Goal: Task Accomplishment & Management: Manage account settings

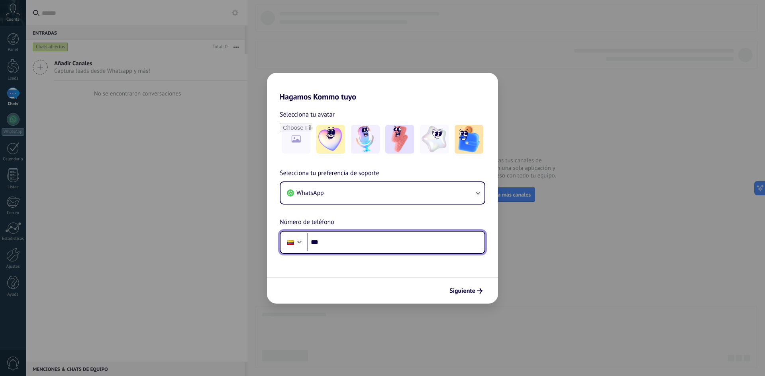
click at [331, 245] on input "***" at bounding box center [396, 242] width 178 height 18
type input "**********"
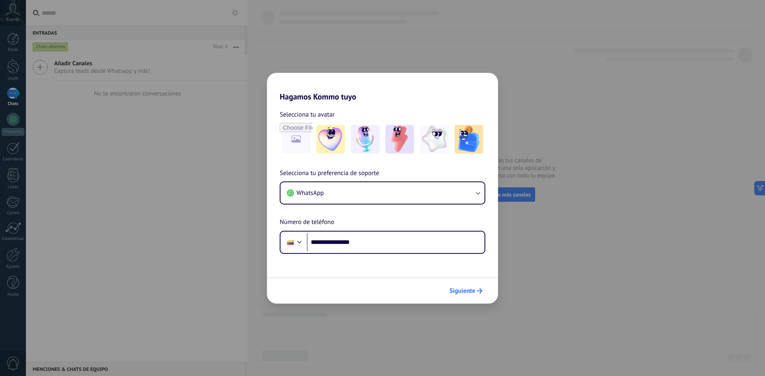
click at [459, 296] on button "Siguiente" at bounding box center [466, 291] width 40 height 14
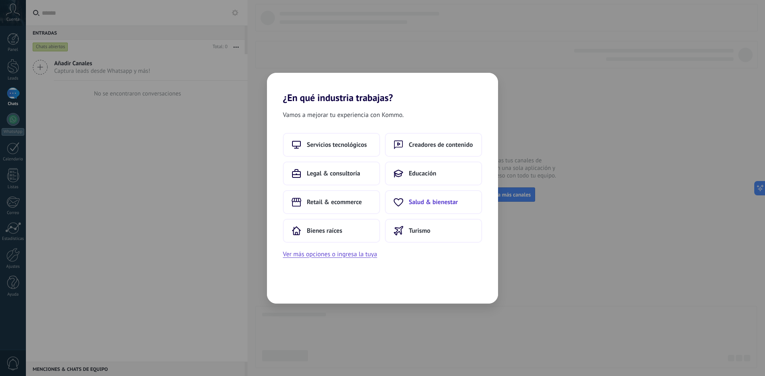
click at [417, 204] on span "Salud & bienestar" at bounding box center [433, 202] width 49 height 8
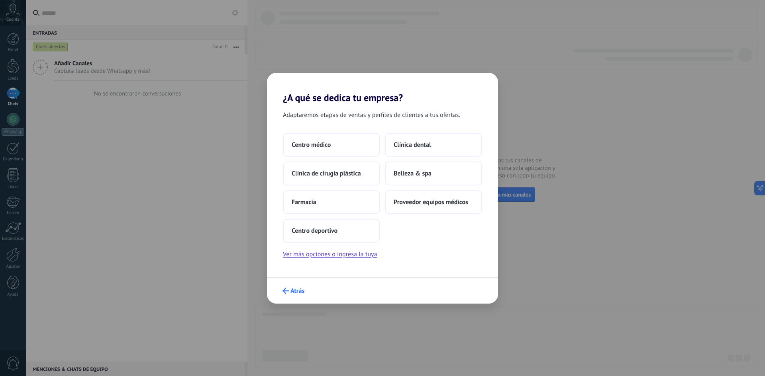
click at [286, 286] on button "Atrás" at bounding box center [293, 291] width 29 height 14
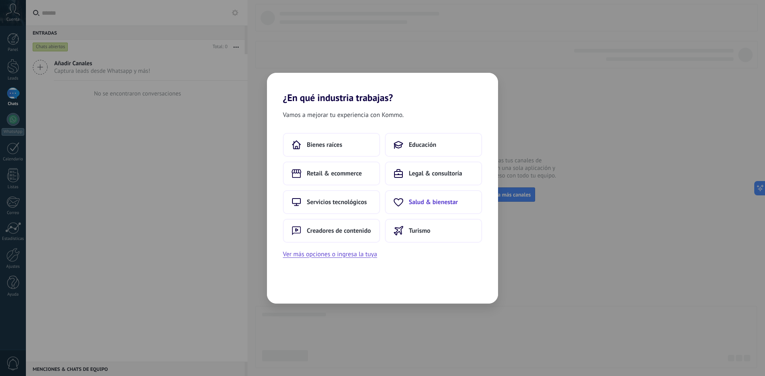
click at [420, 199] on span "Salud & bienestar" at bounding box center [433, 202] width 49 height 8
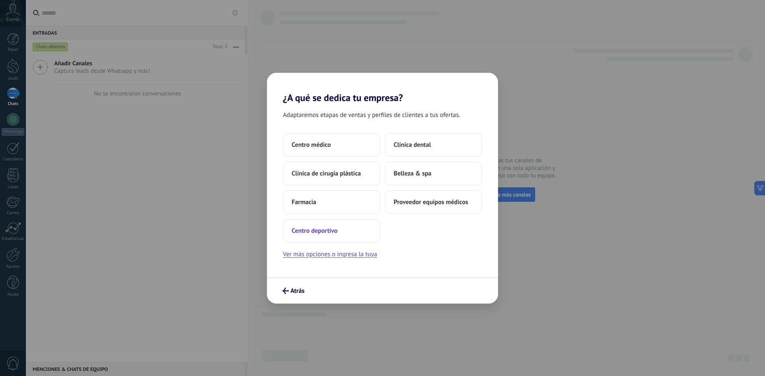
click at [334, 233] on span "Centro deportivo" at bounding box center [314, 231] width 46 height 8
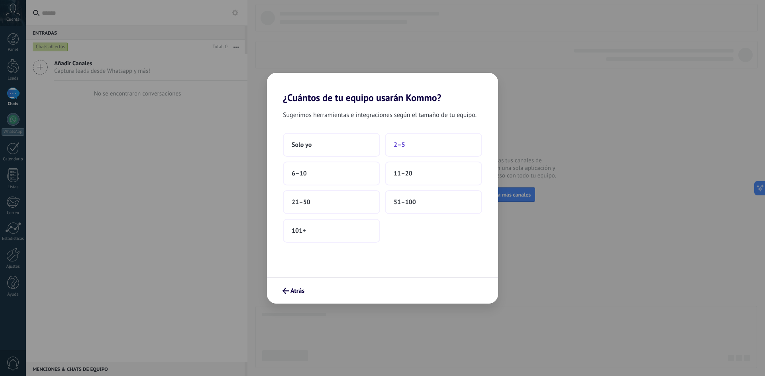
click at [425, 145] on button "2–5" at bounding box center [433, 145] width 97 height 24
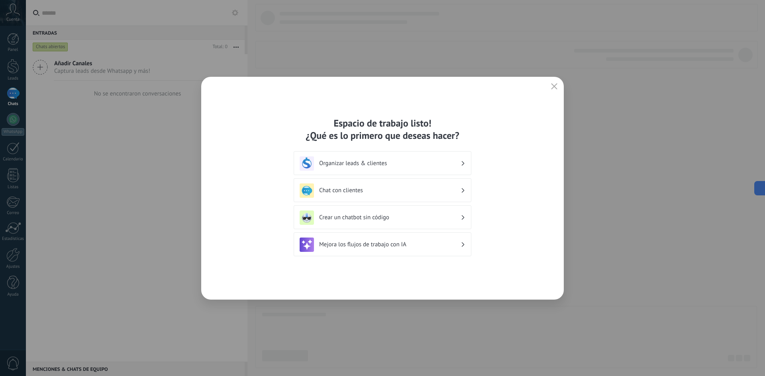
click at [443, 161] on h3 "Organizar leads & clientes" at bounding box center [389, 164] width 141 height 8
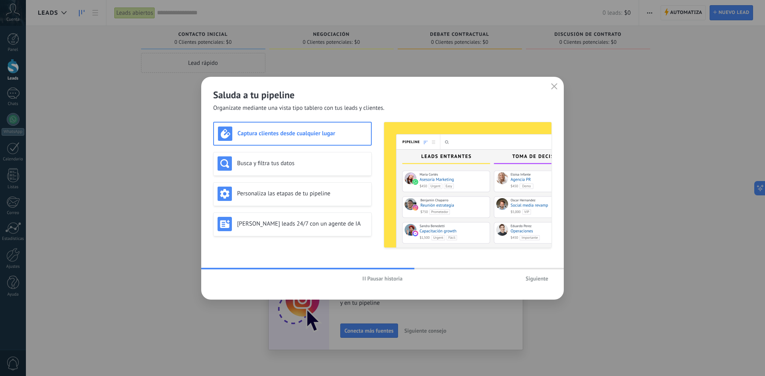
click at [363, 281] on span "Pausar historia" at bounding box center [382, 279] width 40 height 6
click at [306, 162] on h3 "Busca y filtra tus datos" at bounding box center [302, 164] width 130 height 8
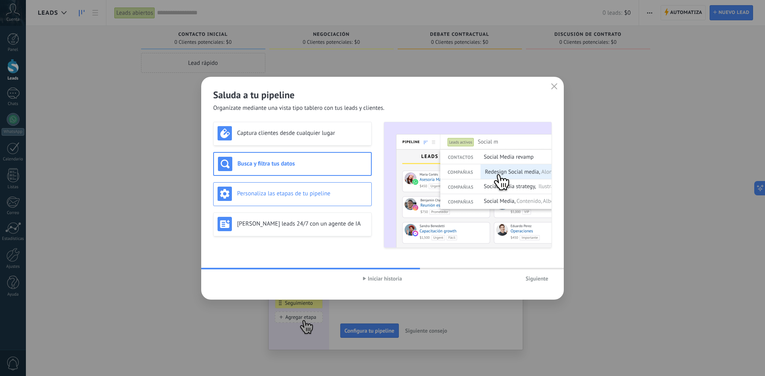
click at [277, 191] on h3 "Personaliza las etapas de tu pipeline" at bounding box center [302, 194] width 130 height 8
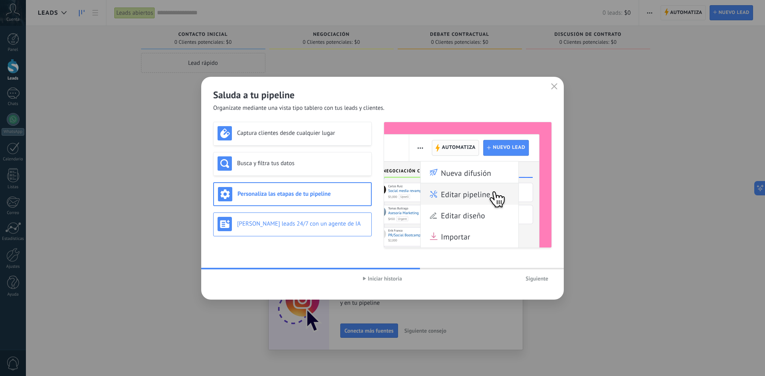
click at [272, 227] on h3 "Genera leads 24/7 con un agente de IA" at bounding box center [302, 224] width 130 height 8
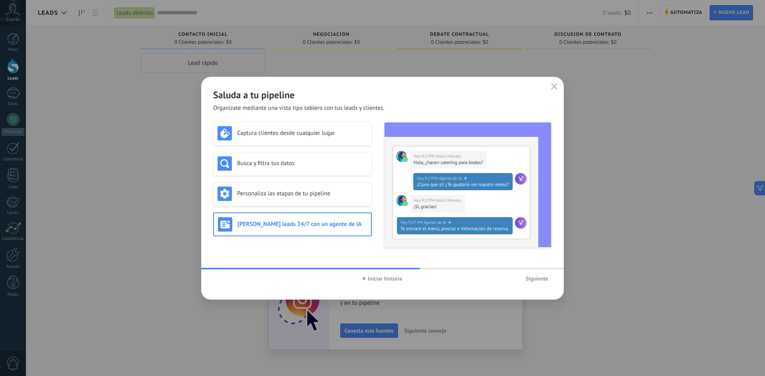
click at [540, 282] on span "Siguiente" at bounding box center [536, 279] width 23 height 6
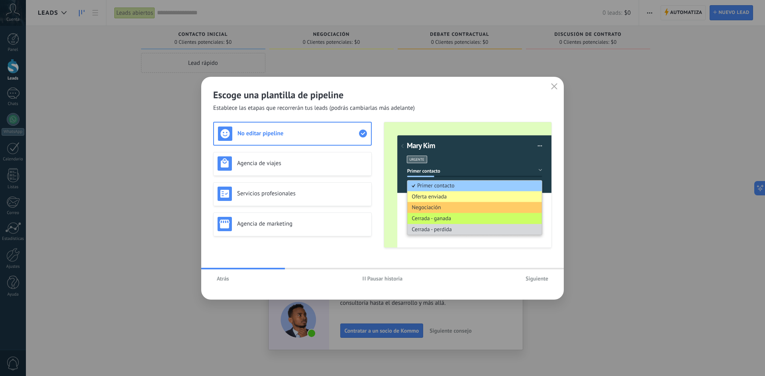
click at [373, 278] on span "Pausar historia" at bounding box center [384, 279] width 35 height 6
click at [344, 165] on h3 "Agencia de viajes" at bounding box center [302, 164] width 130 height 8
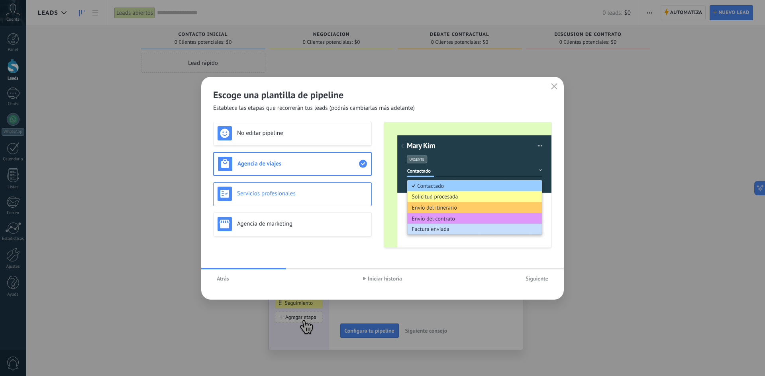
click at [346, 192] on h3 "Servicios profesionales" at bounding box center [302, 194] width 130 height 8
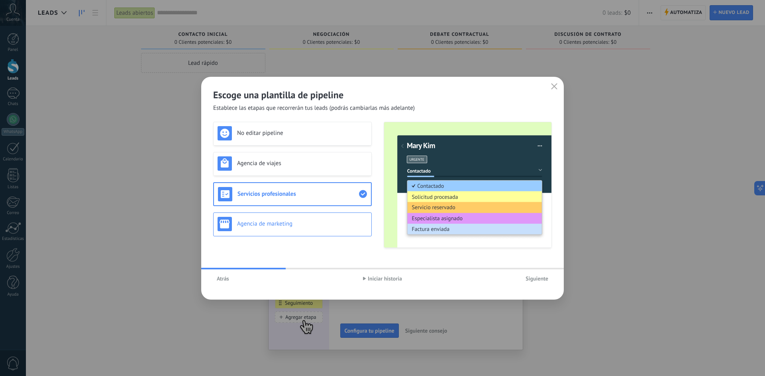
click at [352, 221] on h3 "Agencia de marketing" at bounding box center [302, 224] width 130 height 8
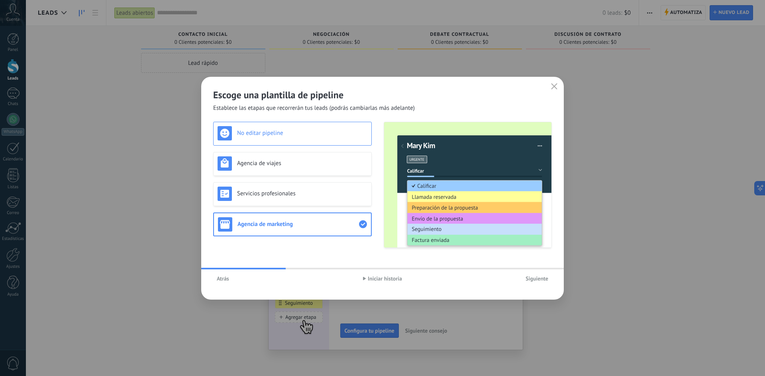
click at [311, 131] on h3 "No editar pipeline" at bounding box center [302, 133] width 130 height 8
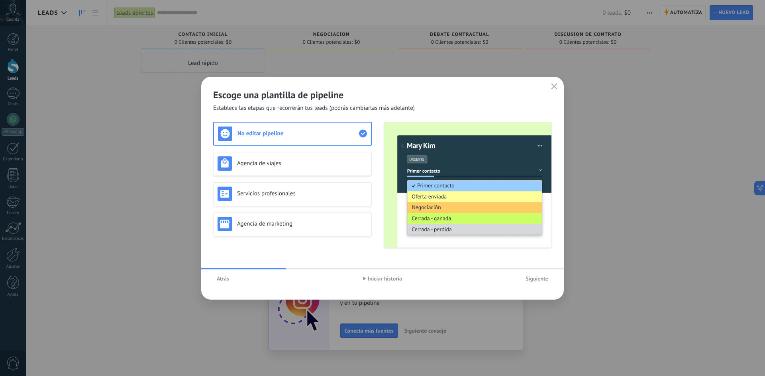
click at [540, 281] on span "Siguiente" at bounding box center [536, 279] width 23 height 6
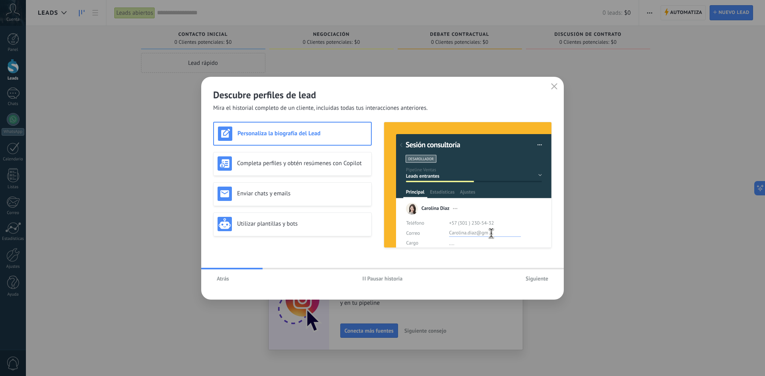
click at [385, 280] on span "Pausar historia" at bounding box center [384, 279] width 35 height 6
click at [410, 149] on img at bounding box center [467, 184] width 167 height 125
click at [278, 167] on h3 "Completa perfiles y obtén resúmenes con Copilot" at bounding box center [302, 164] width 130 height 8
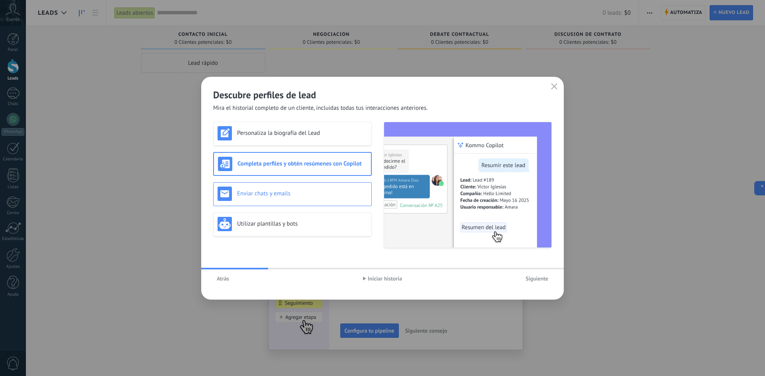
click at [270, 188] on div "Enviar chats y emails" at bounding box center [292, 194] width 150 height 14
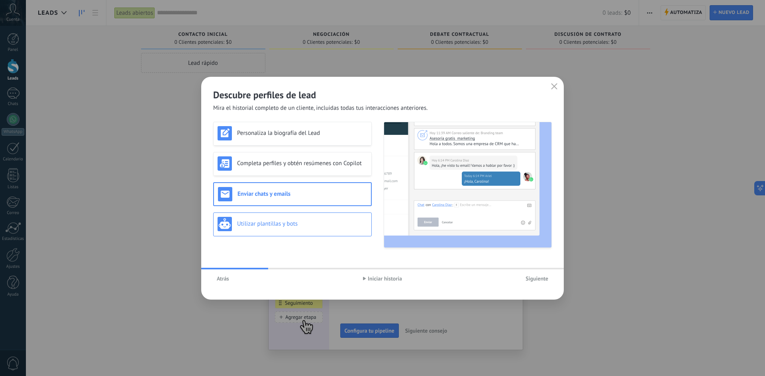
click at [261, 224] on h3 "Utilizar plantillas y bots" at bounding box center [302, 224] width 130 height 8
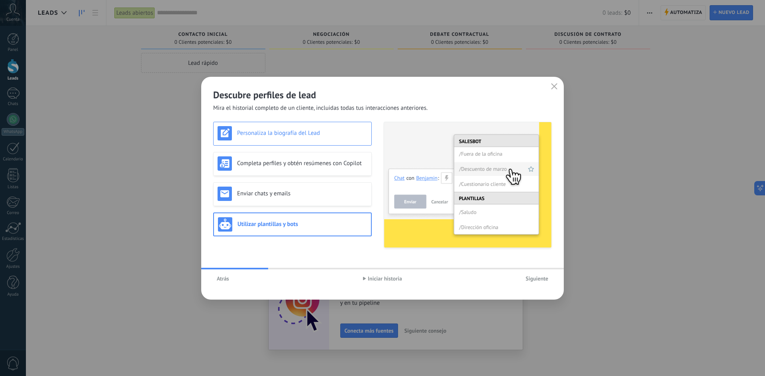
click at [276, 140] on div "Personaliza la biografía del Lead" at bounding box center [292, 133] width 150 height 14
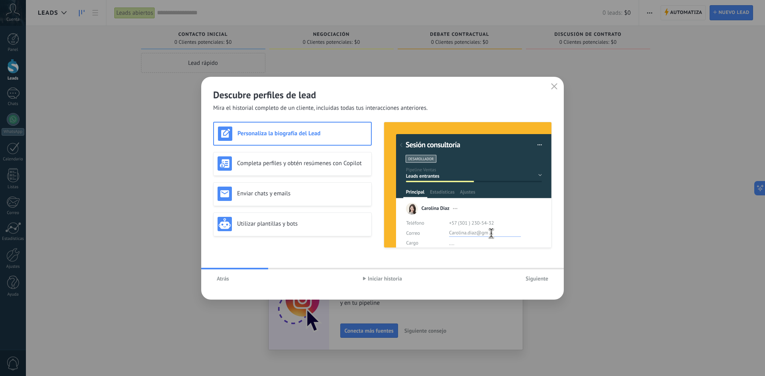
click at [537, 283] on button "Siguiente" at bounding box center [537, 279] width 30 height 12
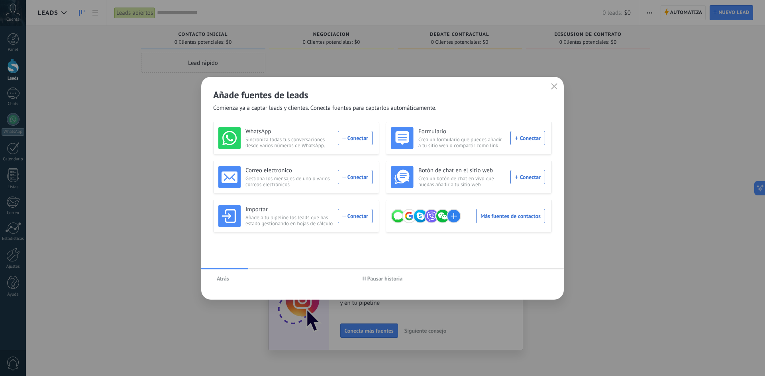
click at [387, 276] on span "Pausar historia" at bounding box center [384, 279] width 35 height 6
click at [392, 277] on span "Iniciar historia" at bounding box center [385, 279] width 34 height 6
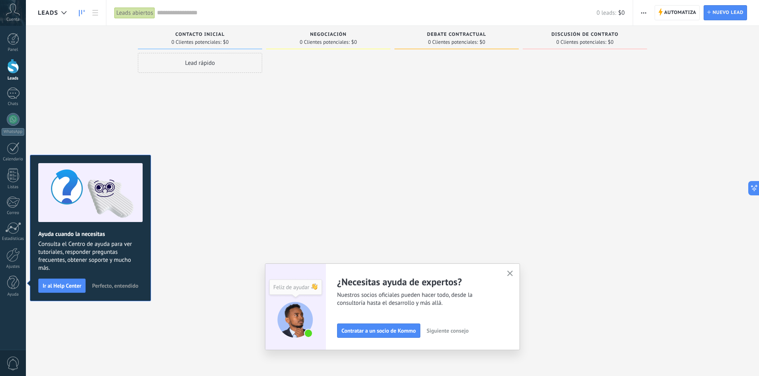
click at [12, 71] on div at bounding box center [13, 66] width 12 height 15
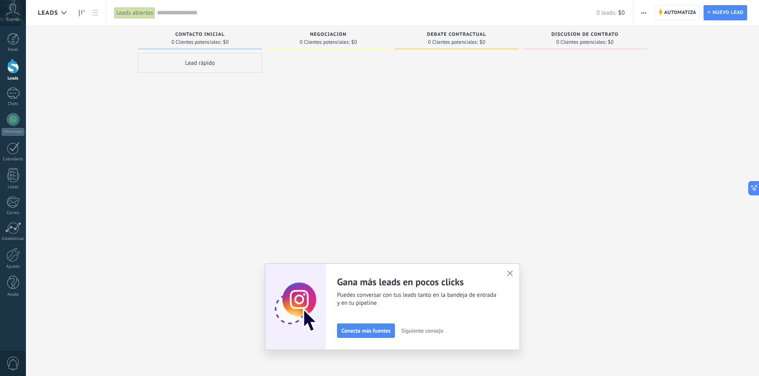
click at [171, 63] on div "Lead rápido" at bounding box center [200, 63] width 124 height 20
click at [192, 72] on div "Lead rápido" at bounding box center [200, 63] width 124 height 20
click at [193, 68] on input "text" at bounding box center [199, 63] width 116 height 11
click at [329, 100] on div at bounding box center [328, 189] width 124 height 272
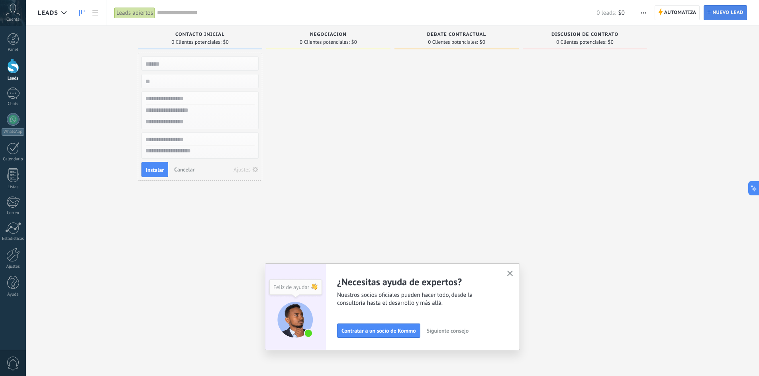
click at [708, 15] on link "Lead Nuevo lead" at bounding box center [724, 12] width 43 height 15
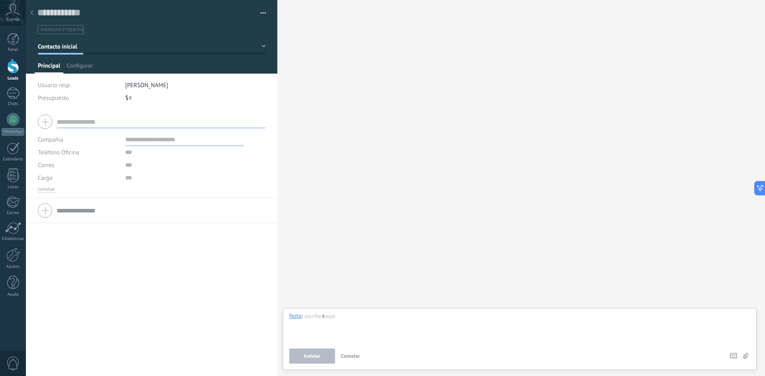
click at [29, 14] on div at bounding box center [31, 14] width 11 height 16
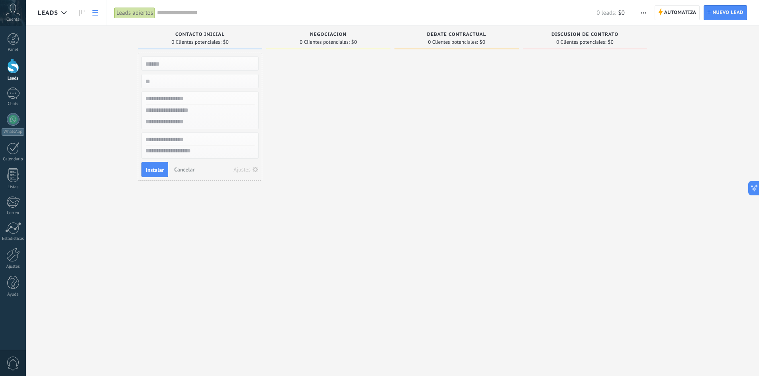
click at [99, 16] on link at bounding box center [95, 13] width 14 height 16
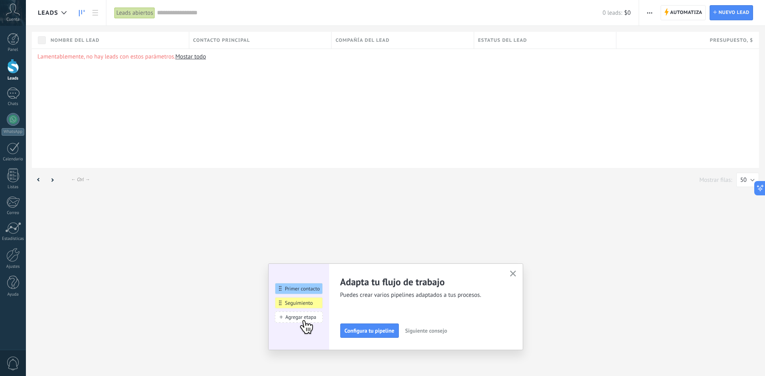
click at [79, 14] on use at bounding box center [82, 13] width 6 height 6
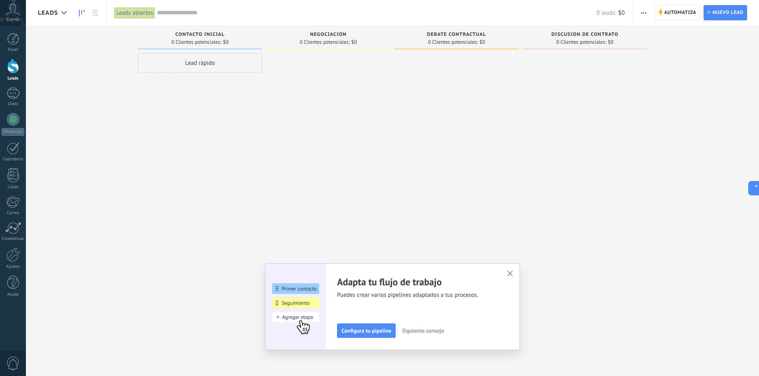
click at [642, 12] on span "button" at bounding box center [643, 12] width 5 height 15
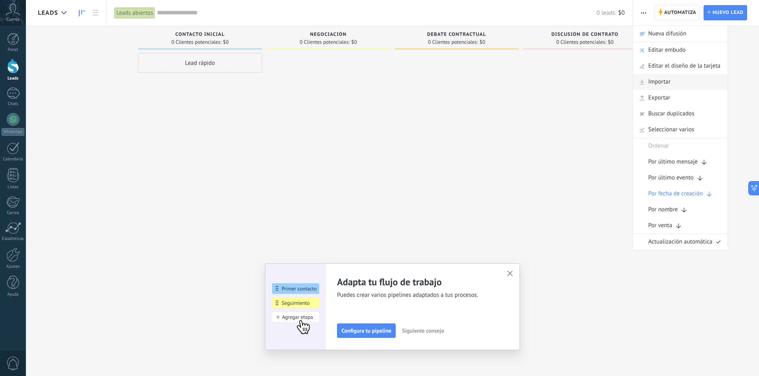
click at [703, 83] on div "Importar" at bounding box center [680, 82] width 94 height 16
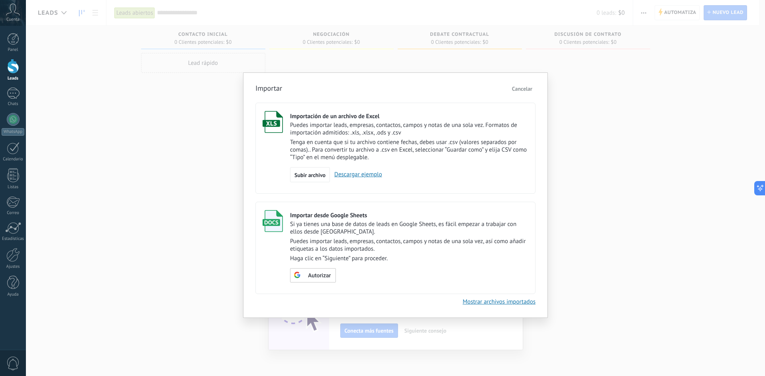
click at [365, 177] on link "Descargar ejemplo" at bounding box center [356, 175] width 52 height 8
click at [298, 173] on span "Subir archivo" at bounding box center [309, 175] width 31 height 6
click at [0, 0] on input "Importación de un archivo de Excel Puedes importar leads, empresas, contactos, …" at bounding box center [0, 0] width 0 height 0
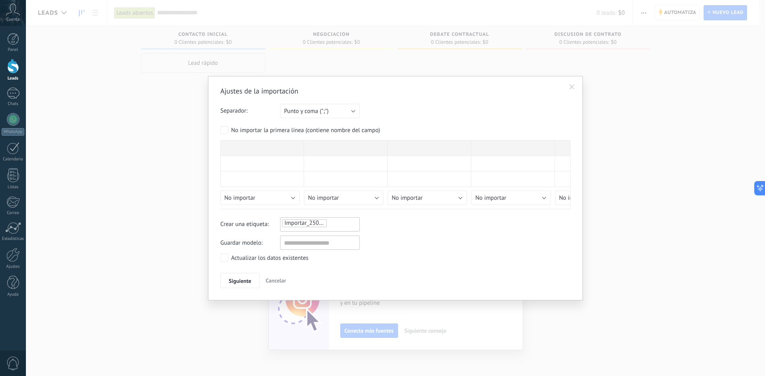
click at [245, 283] on span "Siguiente" at bounding box center [240, 281] width 23 height 6
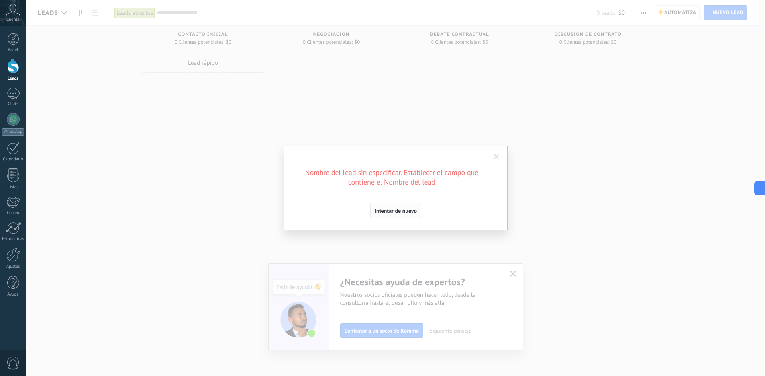
click at [401, 209] on span "Intentar de nuevo" at bounding box center [395, 211] width 42 height 6
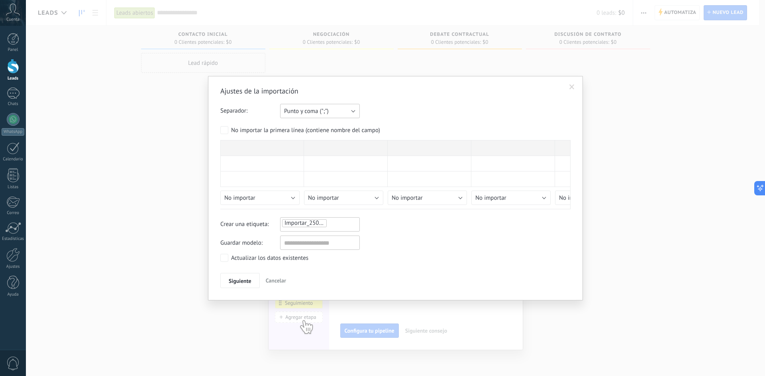
click at [326, 110] on span "Punto y coma (";")" at bounding box center [306, 112] width 45 height 8
click at [429, 126] on form "Separador: Punto y coma (";") Coma (",") Tabulación (" ") Punto y coma (";") Su…" at bounding box center [395, 157] width 350 height 106
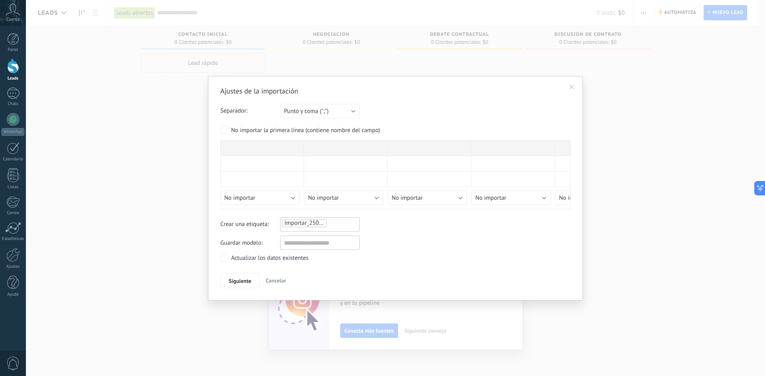
click at [571, 86] on span at bounding box center [571, 87] width 5 height 6
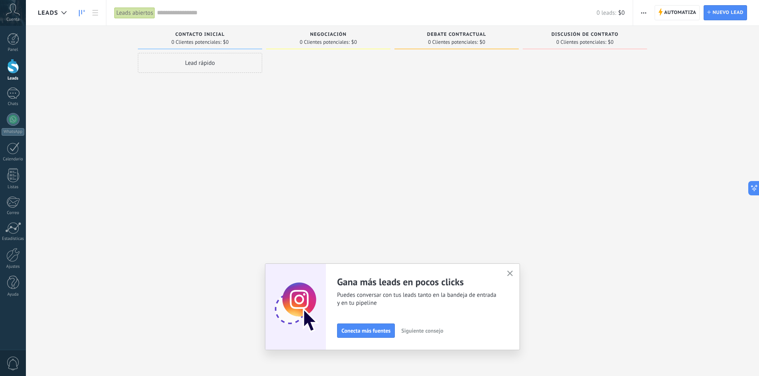
click at [192, 64] on div "Lead rápido" at bounding box center [200, 63] width 124 height 20
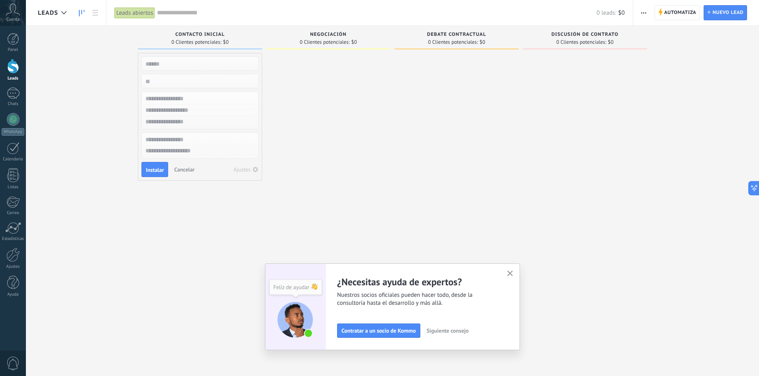
click at [309, 114] on div at bounding box center [328, 189] width 124 height 272
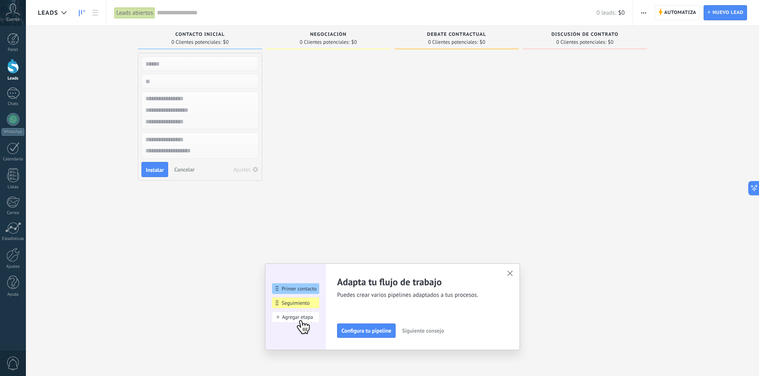
click at [281, 62] on div at bounding box center [328, 189] width 124 height 272
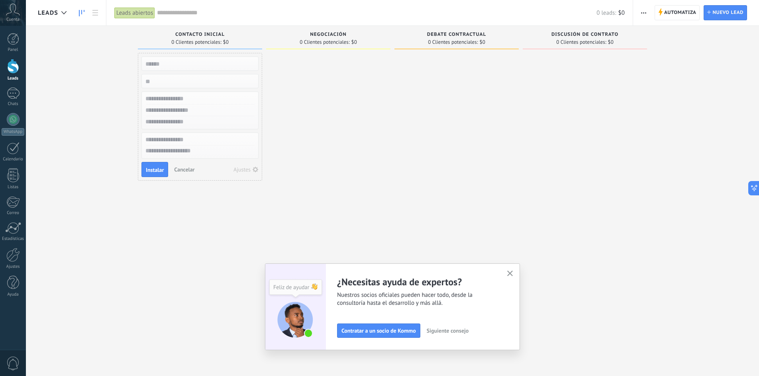
click at [637, 13] on div "Automatiza Nueva difusión Editar embudo Editar el diseño de la tarjeta Importar…" at bounding box center [644, 13] width 14 height 16
click at [644, 10] on span "button" at bounding box center [643, 12] width 5 height 15
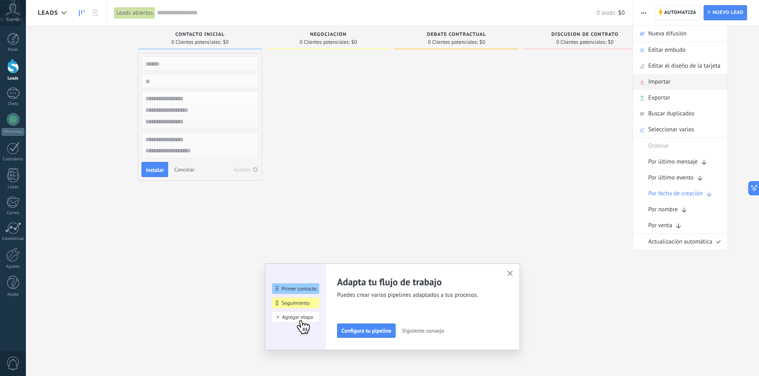
click at [665, 83] on span "Importar" at bounding box center [659, 82] width 22 height 16
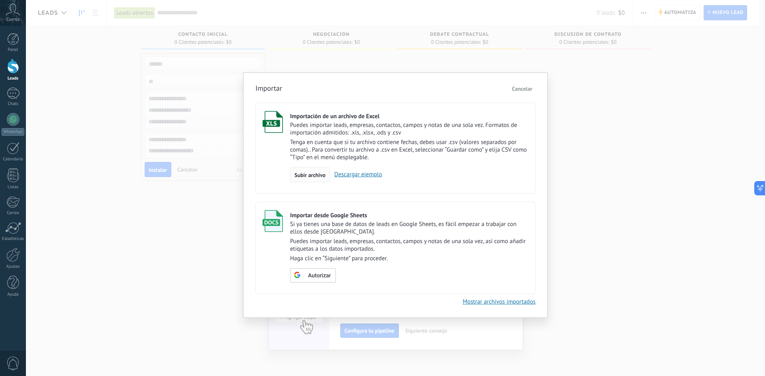
click at [300, 178] on span "Subir archivo" at bounding box center [309, 175] width 31 height 6
click at [0, 0] on input "Importación de un archivo de Excel Puedes importar leads, empresas, contactos, …" at bounding box center [0, 0] width 0 height 0
click at [302, 174] on span "Subir archivo" at bounding box center [309, 175] width 31 height 6
click at [0, 0] on input "Importación de un archivo de Excel Puedes importar leads, empresas, contactos, …" at bounding box center [0, 0] width 0 height 0
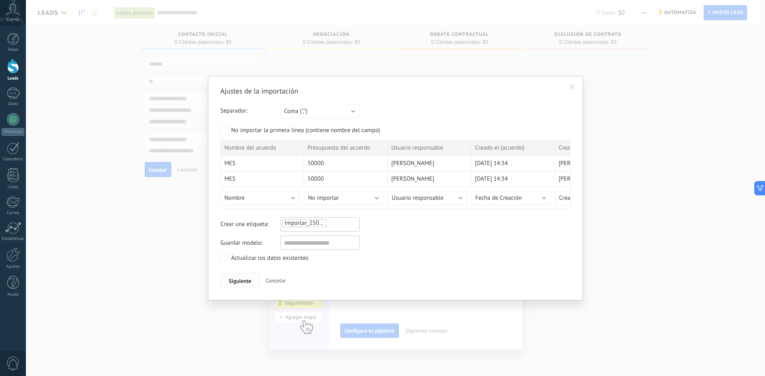
click at [239, 282] on span "Siguiente" at bounding box center [240, 281] width 23 height 6
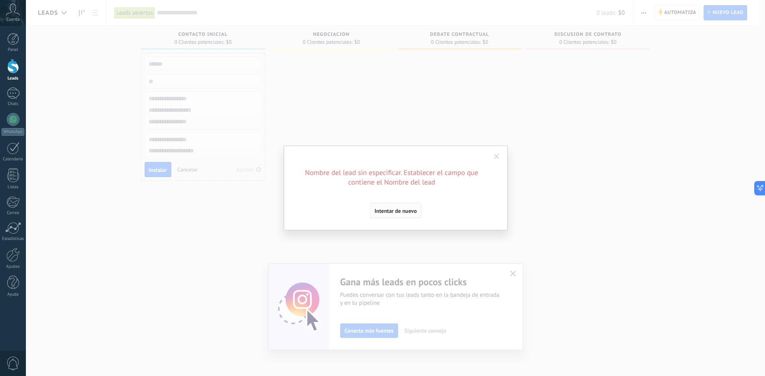
click at [404, 212] on span "Intentar de nuevo" at bounding box center [395, 211] width 42 height 6
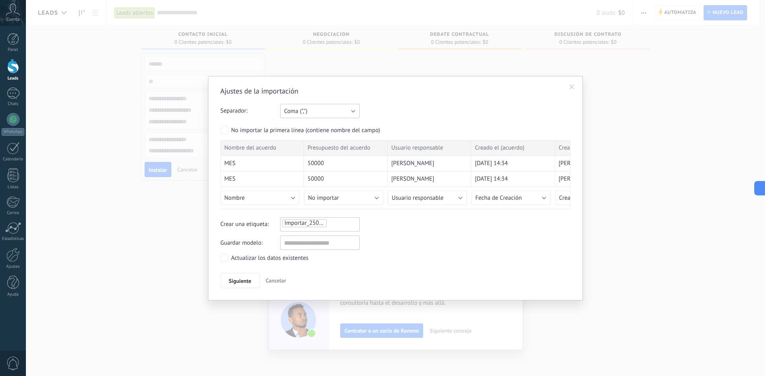
click at [352, 114] on button "Coma (",")" at bounding box center [320, 111] width 80 height 14
click at [333, 112] on span "Punto y coma (";")" at bounding box center [316, 112] width 82 height 8
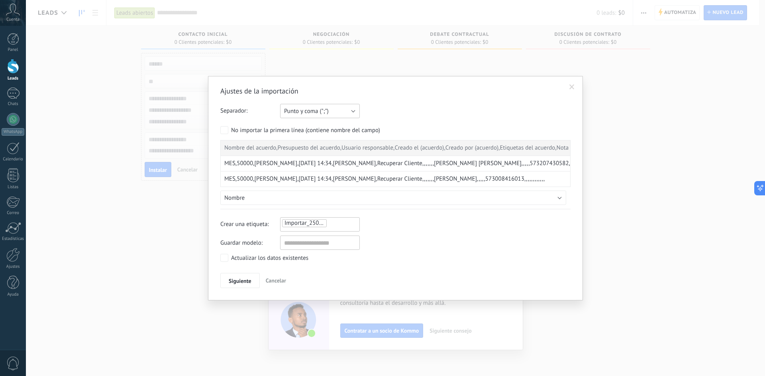
click at [336, 110] on button "Punto y coma (";")" at bounding box center [320, 111] width 80 height 14
click at [326, 126] on span "Coma (",")" at bounding box center [316, 125] width 82 height 8
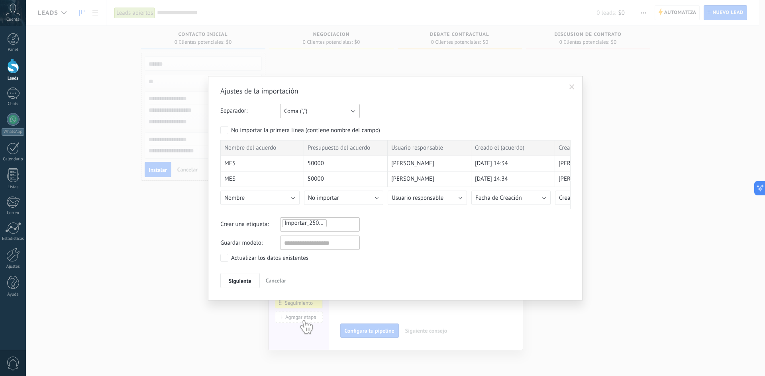
click at [326, 113] on button "Coma (",")" at bounding box center [320, 111] width 80 height 14
click at [317, 133] on li "Tabulación (" ")" at bounding box center [317, 138] width 84 height 14
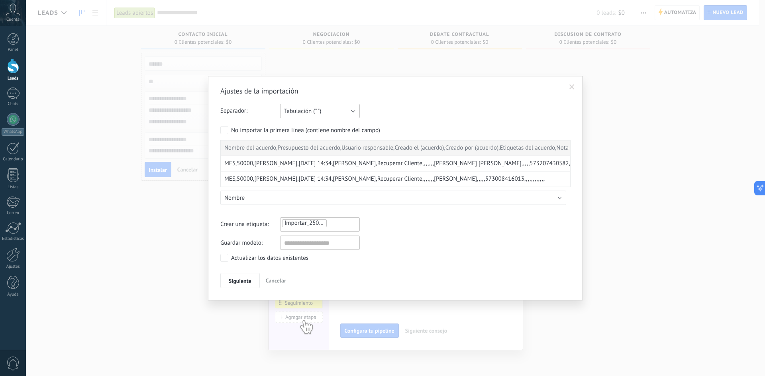
click at [338, 109] on button "Tabulación (" ")" at bounding box center [320, 111] width 80 height 14
click at [325, 130] on li "Coma (",")" at bounding box center [317, 125] width 84 height 14
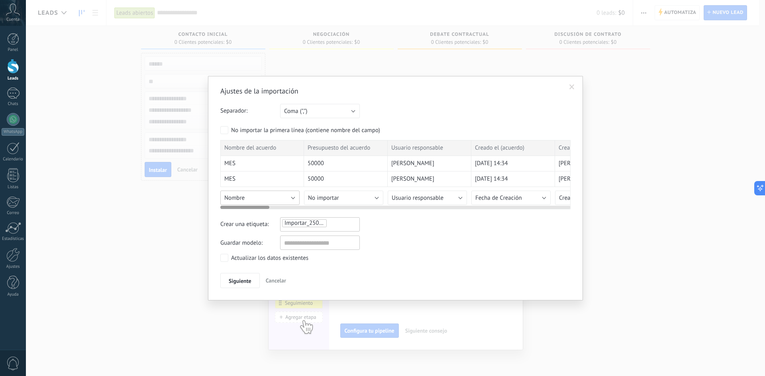
click at [263, 197] on button "Nombre" at bounding box center [259, 198] width 79 height 14
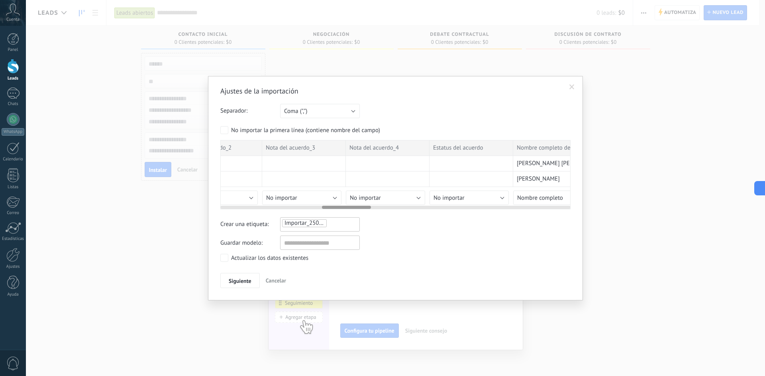
scroll to position [0, 739]
drag, startPoint x: 256, startPoint y: 207, endPoint x: 360, endPoint y: 245, distance: 110.5
click at [360, 245] on div "Ajustes de la importación Separador: Punto y coma (";") Coma (",") Tabulación (…" at bounding box center [395, 187] width 350 height 202
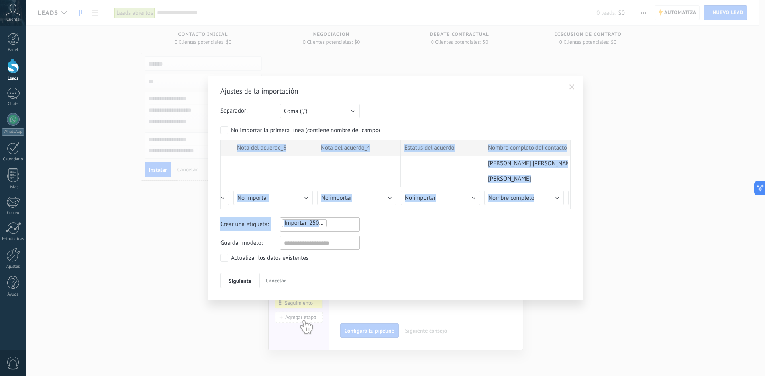
drag, startPoint x: 329, startPoint y: 209, endPoint x: 348, endPoint y: 213, distance: 19.0
click at [348, 213] on div "Ajustes de la importación Separador: Punto y coma (";") Coma (",") Tabulación (…" at bounding box center [395, 187] width 350 height 202
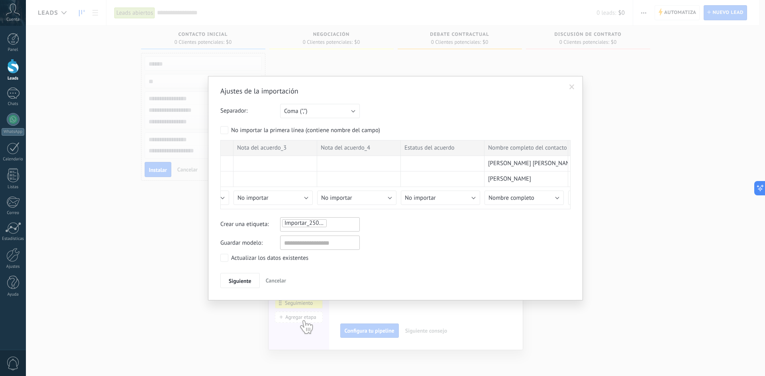
click at [490, 244] on div "Guardar modelo:" at bounding box center [395, 243] width 350 height 14
click at [558, 197] on button "Nombre completo" at bounding box center [523, 198] width 79 height 14
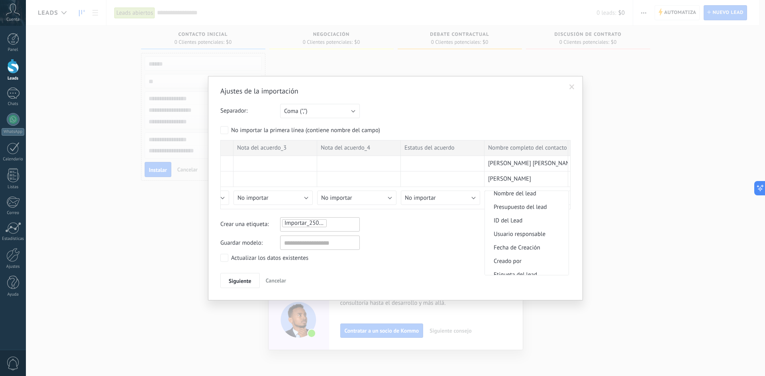
scroll to position [327, 0]
click at [531, 192] on span "Nombre del lead" at bounding box center [525, 193] width 81 height 8
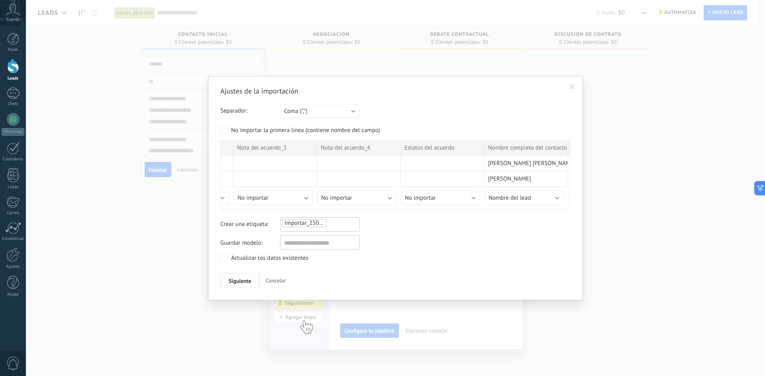
click at [242, 286] on button "Siguiente" at bounding box center [239, 280] width 39 height 15
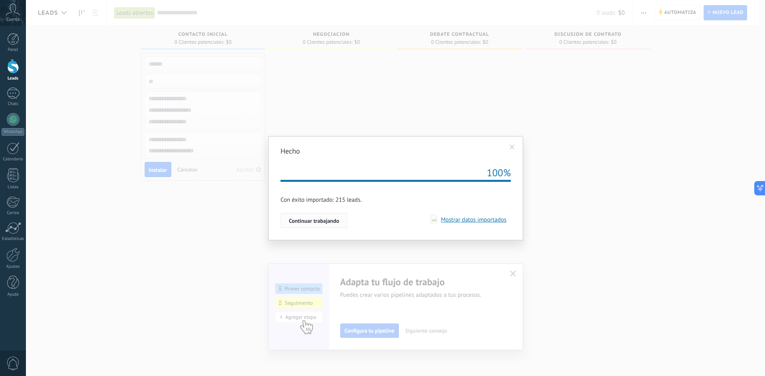
click at [299, 220] on span "Continuar trabajando" at bounding box center [314, 221] width 50 height 6
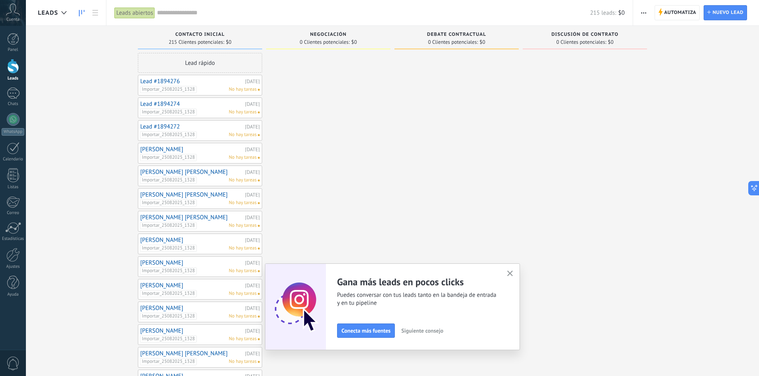
click at [510, 273] on icon "button" at bounding box center [510, 274] width 6 height 6
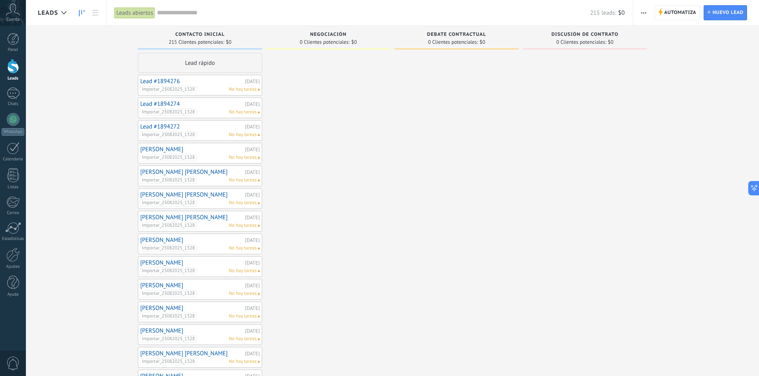
click at [213, 156] on div "Importar_25082025_1328 No hay tareas" at bounding box center [198, 157] width 117 height 7
click at [207, 155] on div "Importar_25082025_1328 No hay tareas" at bounding box center [198, 157] width 117 height 7
click at [176, 151] on link "[PERSON_NAME]" at bounding box center [191, 149] width 103 height 7
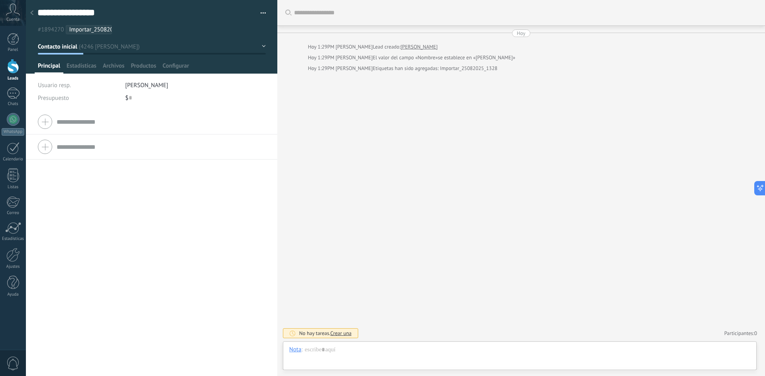
scroll to position [12, 0]
click at [82, 66] on span "Estadísticas" at bounding box center [81, 68] width 30 height 12
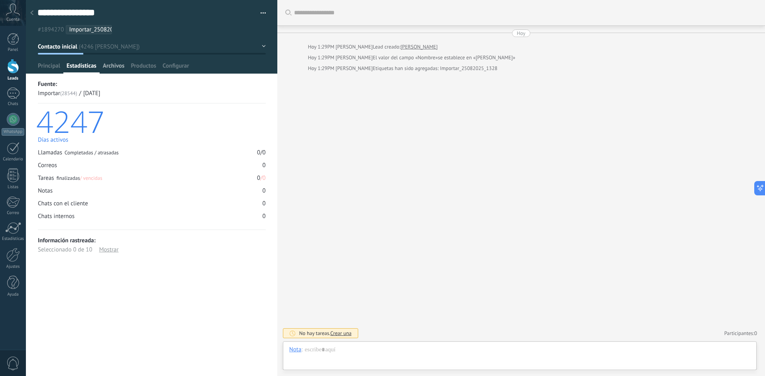
click at [111, 65] on span "Archivos" at bounding box center [114, 68] width 22 height 12
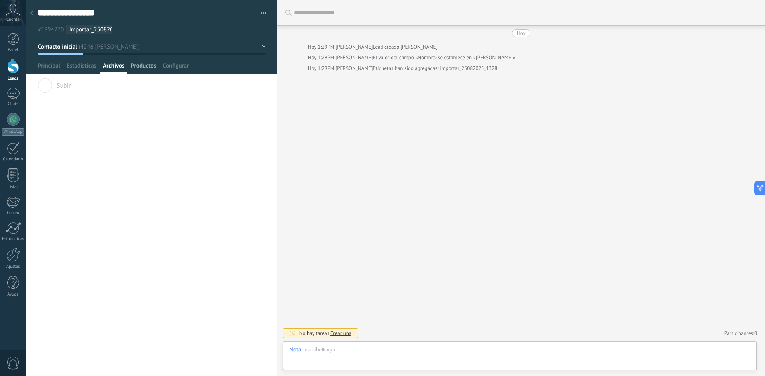
click at [151, 68] on span "Productos" at bounding box center [143, 68] width 25 height 12
click at [173, 70] on span "Configurar" at bounding box center [175, 68] width 26 height 12
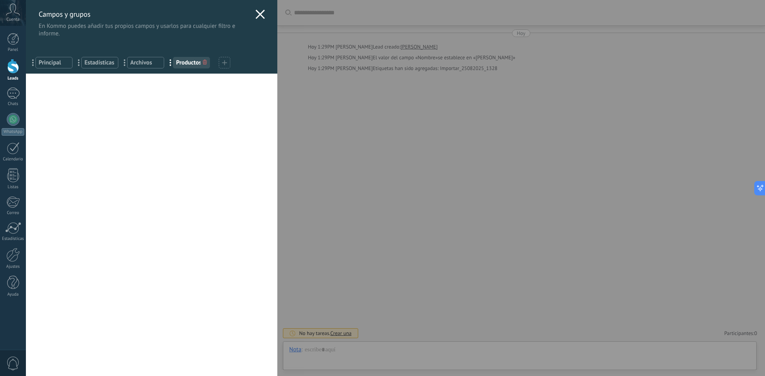
click at [258, 14] on use at bounding box center [259, 14] width 9 height 9
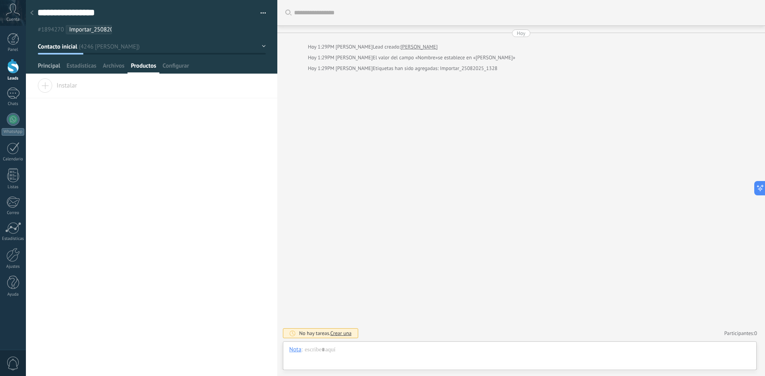
click at [48, 66] on span "Principal" at bounding box center [49, 68] width 22 height 12
click at [259, 47] on button "Contacto inicial" at bounding box center [152, 46] width 228 height 14
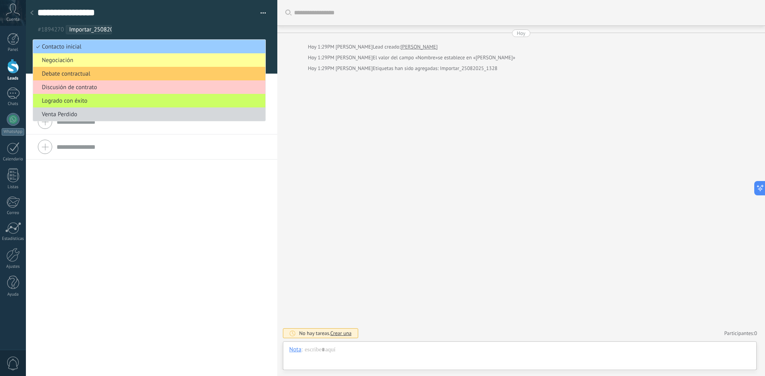
click at [33, 13] on icon at bounding box center [31, 12] width 3 height 5
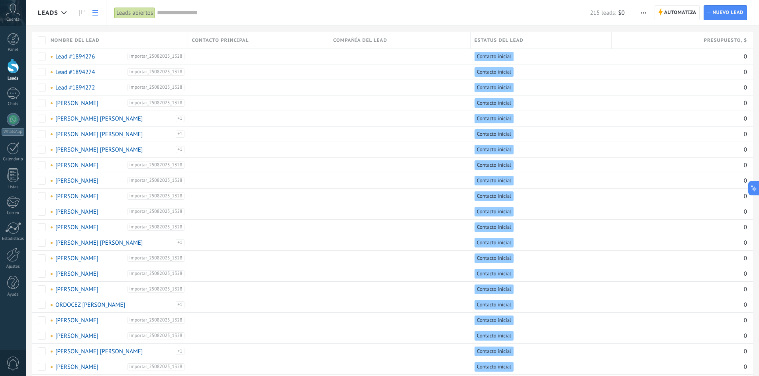
click at [241, 44] on span "Contacto principal" at bounding box center [220, 41] width 57 height 8
click at [239, 33] on div "Contacto principal" at bounding box center [258, 40] width 141 height 17
click at [82, 12] on icon at bounding box center [82, 13] width 6 height 6
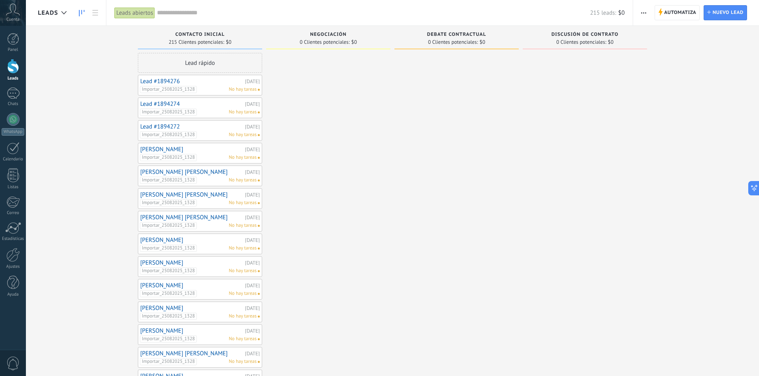
click at [166, 80] on link "Lead #1894276" at bounding box center [191, 81] width 103 height 7
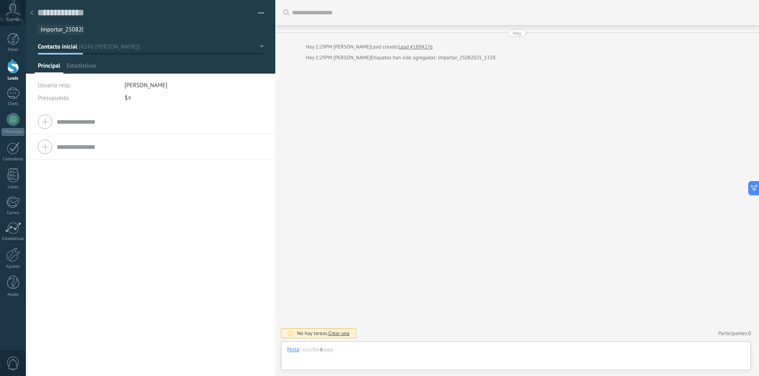
scroll to position [12, 0]
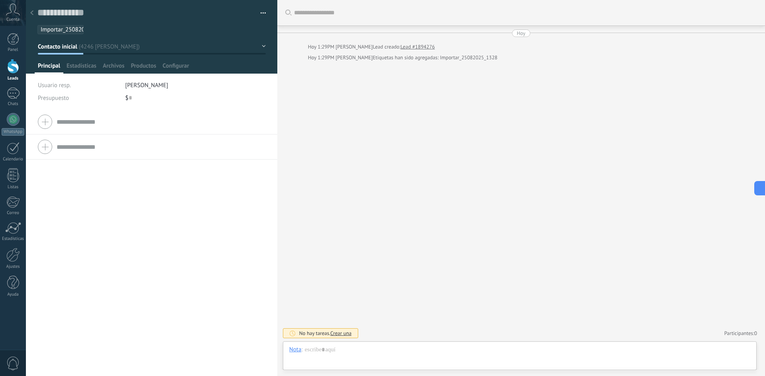
click at [254, 14] on button "button" at bounding box center [260, 13] width 12 height 12
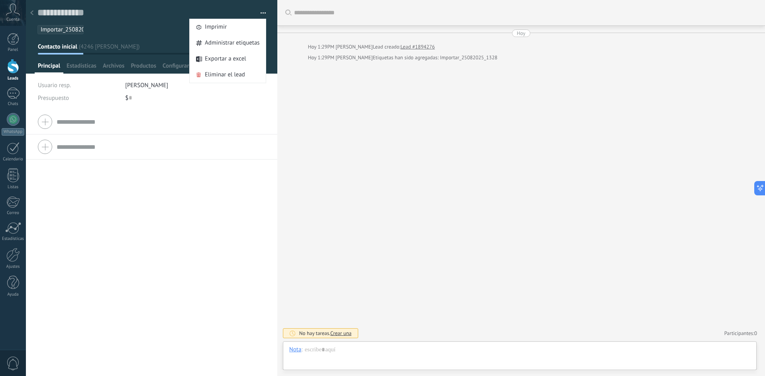
click at [31, 14] on icon at bounding box center [31, 12] width 3 height 5
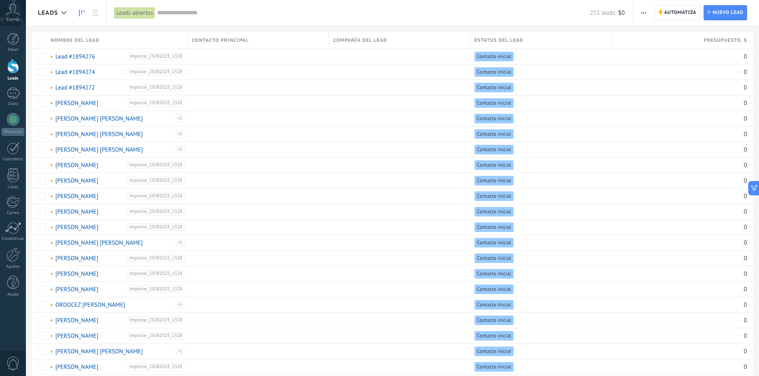
click at [82, 13] on icon at bounding box center [82, 13] width 6 height 6
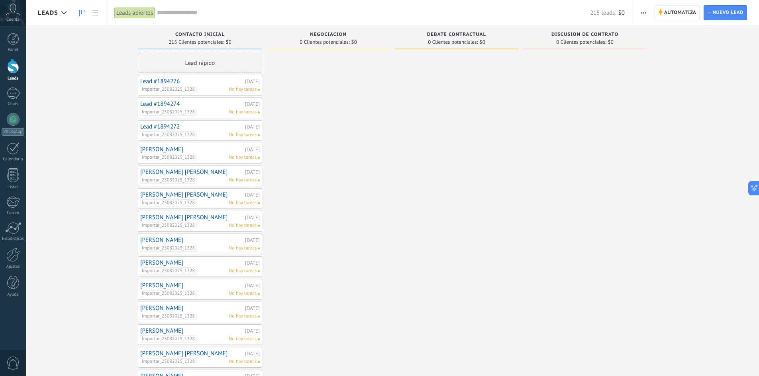
click at [9, 67] on div at bounding box center [13, 66] width 12 height 15
click at [13, 119] on div at bounding box center [13, 119] width 13 height 13
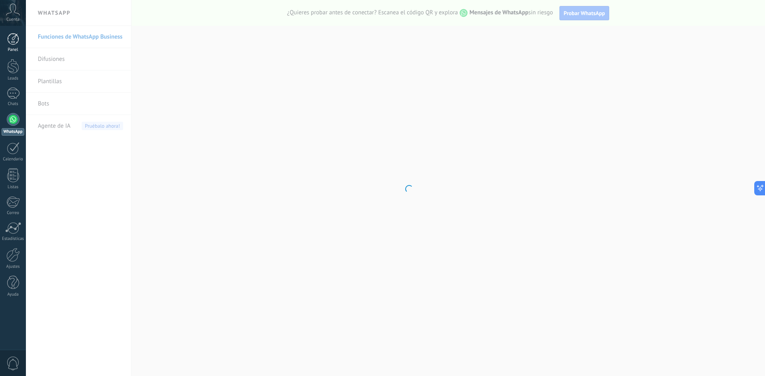
click at [12, 43] on div at bounding box center [13, 39] width 12 height 12
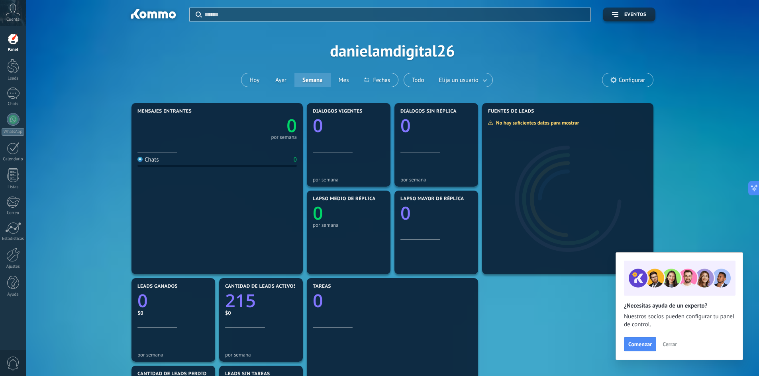
click at [677, 346] on button "Cerrar" at bounding box center [670, 344] width 22 height 12
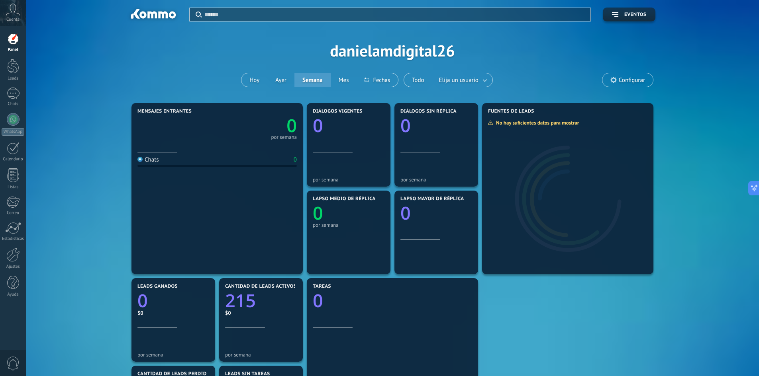
click at [16, 14] on icon at bounding box center [13, 10] width 14 height 12
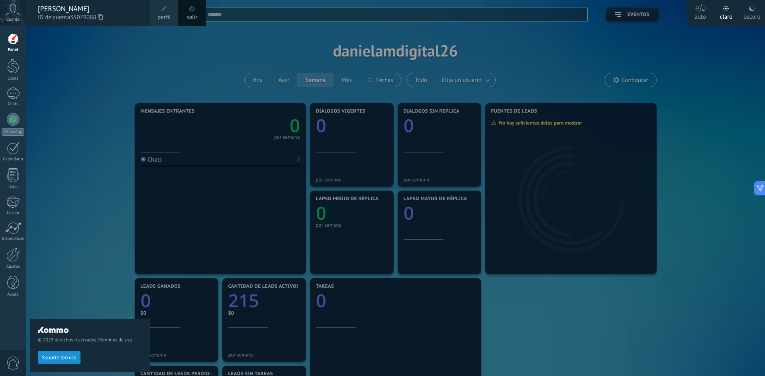
click at [229, 58] on div at bounding box center [408, 188] width 765 height 376
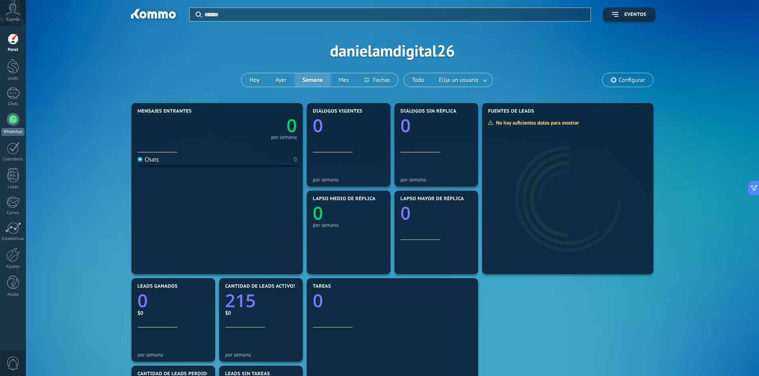
click at [11, 125] on div at bounding box center [13, 119] width 13 height 13
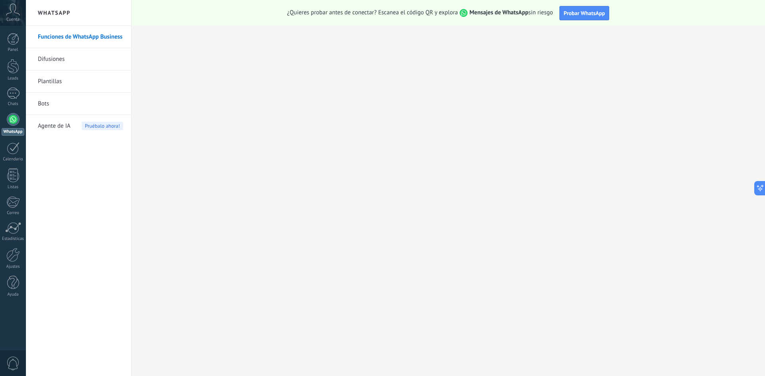
click at [73, 63] on link "Difusiones" at bounding box center [80, 59] width 85 height 22
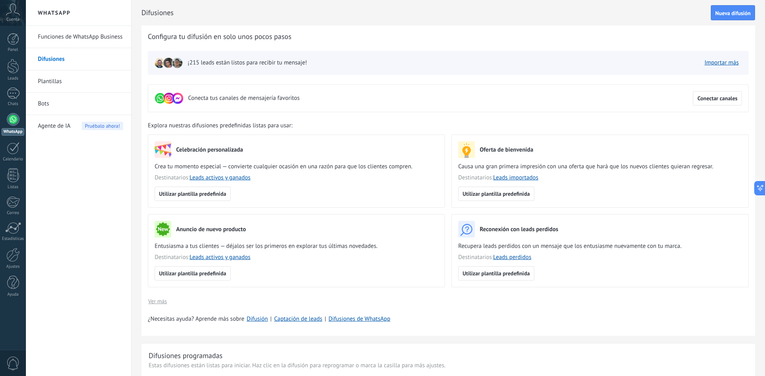
click at [78, 84] on link "Plantillas" at bounding box center [80, 81] width 85 height 22
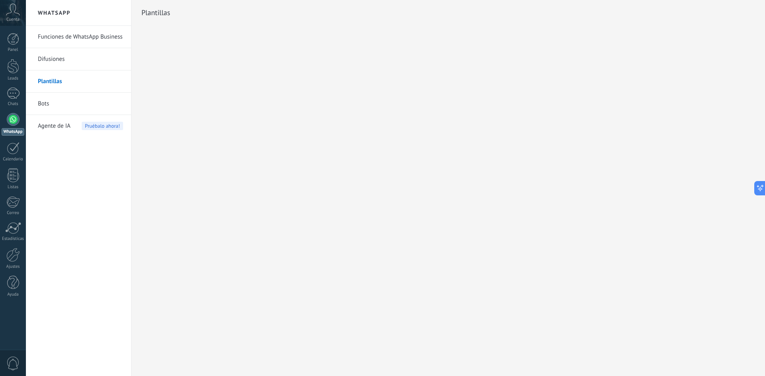
click at [52, 98] on link "Bots" at bounding box center [80, 104] width 85 height 22
click at [50, 100] on link "Bots" at bounding box center [80, 104] width 85 height 22
click at [54, 127] on span "Agente de IA" at bounding box center [54, 126] width 33 height 22
click at [13, 48] on div "Panel" at bounding box center [13, 49] width 23 height 5
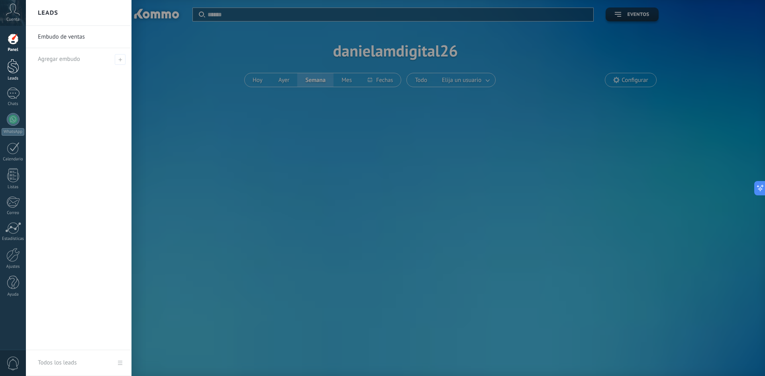
click at [10, 70] on div at bounding box center [13, 66] width 12 height 15
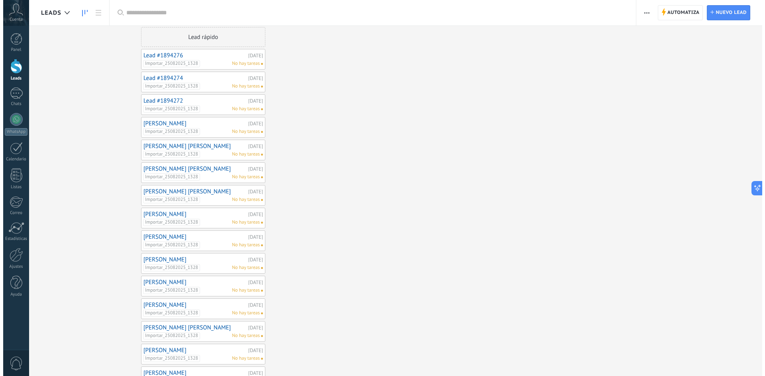
scroll to position [40, 0]
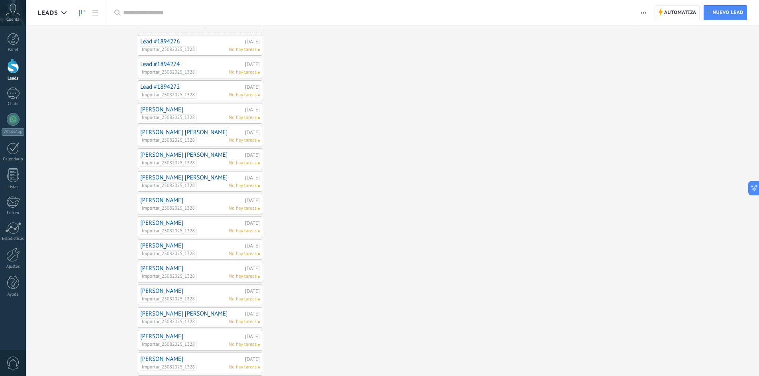
click at [195, 110] on link "[PERSON_NAME]" at bounding box center [191, 109] width 103 height 7
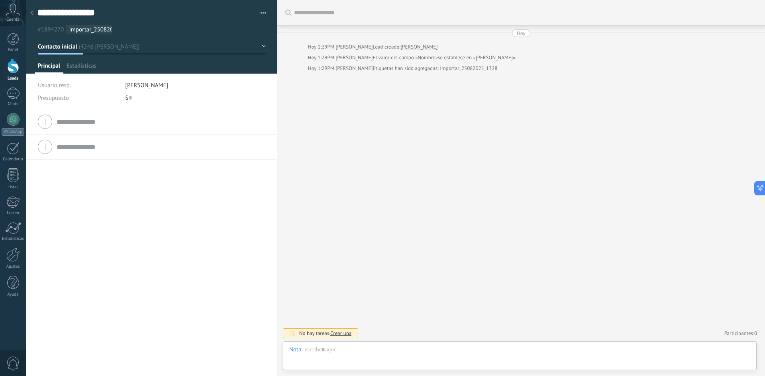
scroll to position [12, 0]
click at [260, 47] on button "Contacto inicial" at bounding box center [152, 46] width 228 height 14
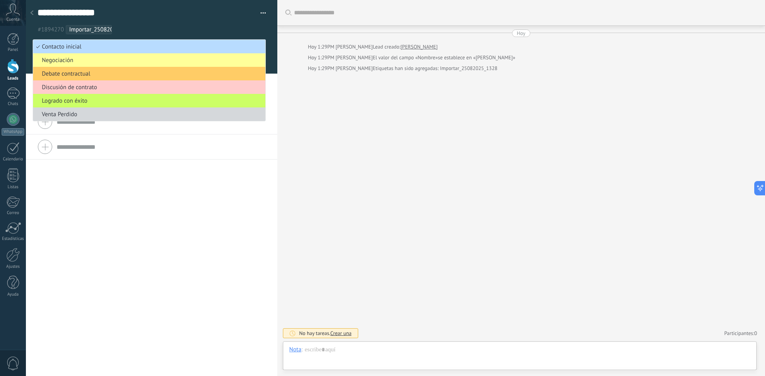
click at [260, 47] on li "Contacto inicial" at bounding box center [149, 47] width 232 height 14
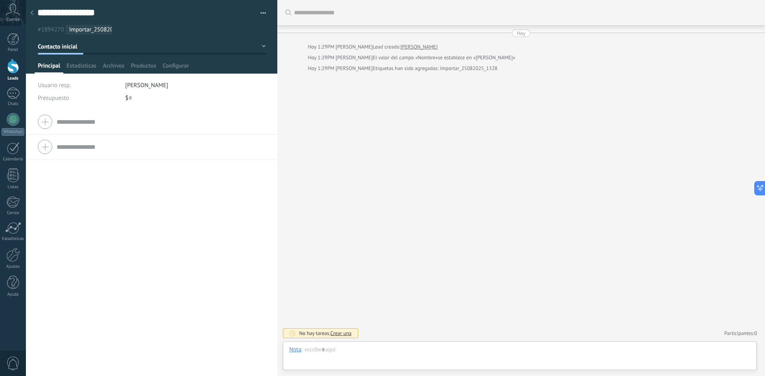
click at [29, 15] on div at bounding box center [31, 14] width 11 height 16
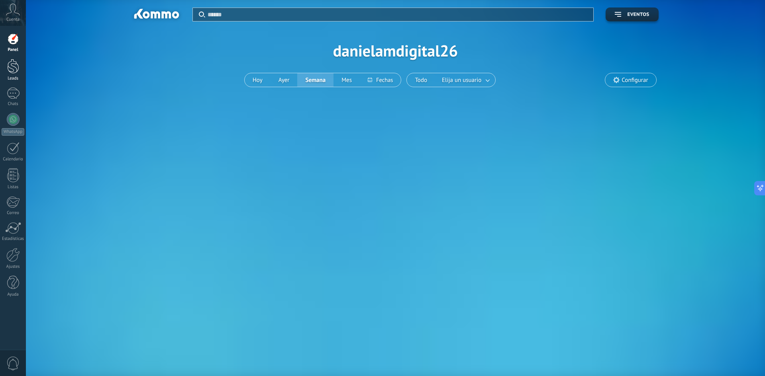
click at [11, 76] on link "Leads" at bounding box center [13, 70] width 26 height 22
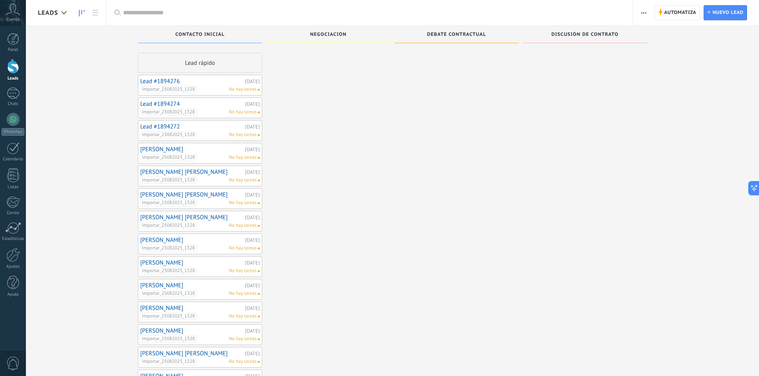
click at [646, 15] on span "button" at bounding box center [643, 12] width 5 height 15
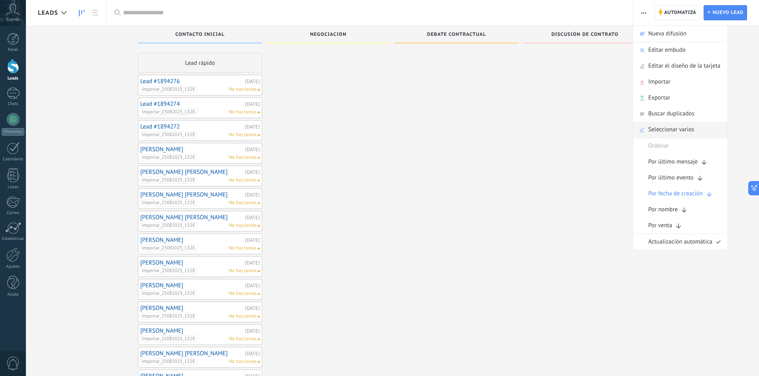
click at [681, 129] on span "Seleccionar varios" at bounding box center [671, 130] width 46 height 16
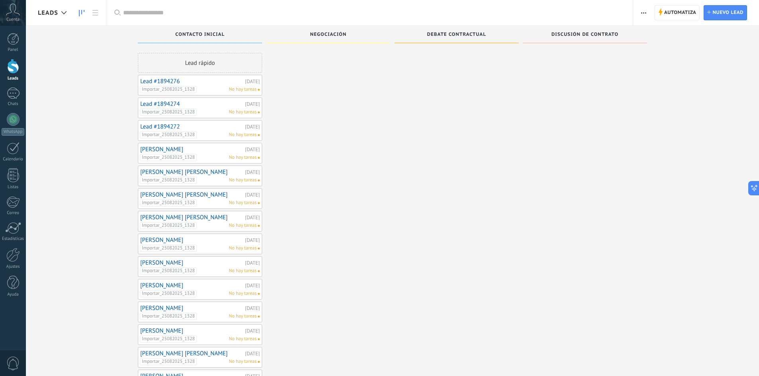
click at [188, 89] on span "Importar_25082025_1328" at bounding box center [168, 89] width 57 height 7
click at [231, 104] on link "Lead #1894274" at bounding box center [191, 104] width 103 height 7
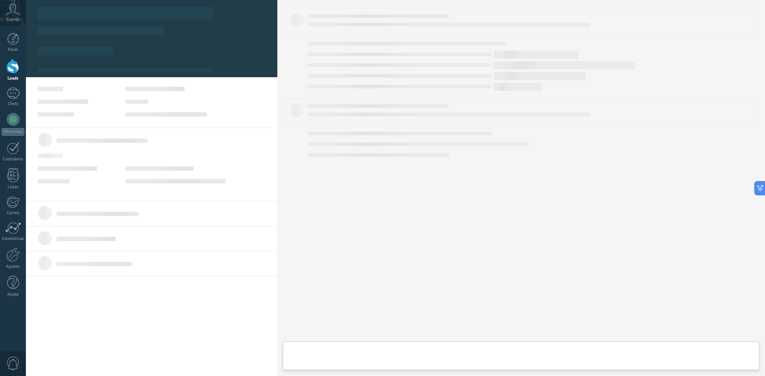
type textarea "**********"
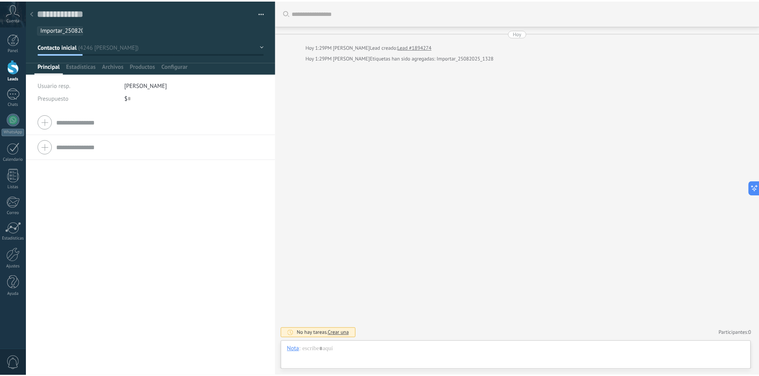
scroll to position [12, 0]
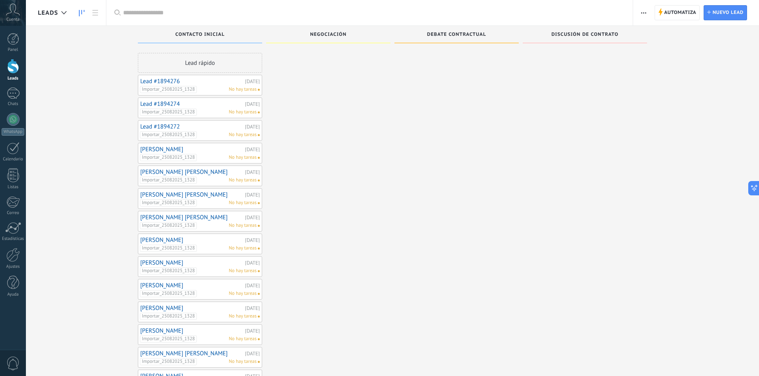
click at [638, 11] on button "button" at bounding box center [644, 12] width 12 height 15
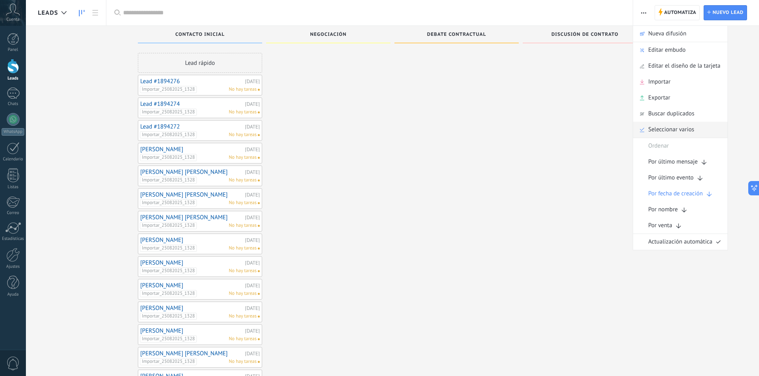
click at [665, 124] on span "Seleccionar varios" at bounding box center [671, 130] width 46 height 16
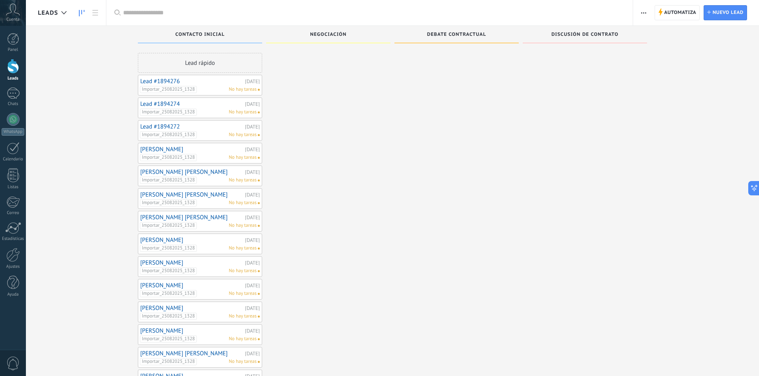
click at [645, 12] on icon "button" at bounding box center [643, 12] width 5 height 1
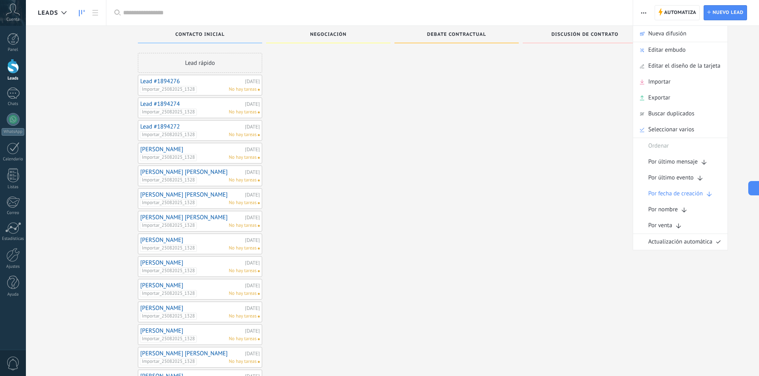
click at [643, 8] on span "button" at bounding box center [643, 12] width 5 height 15
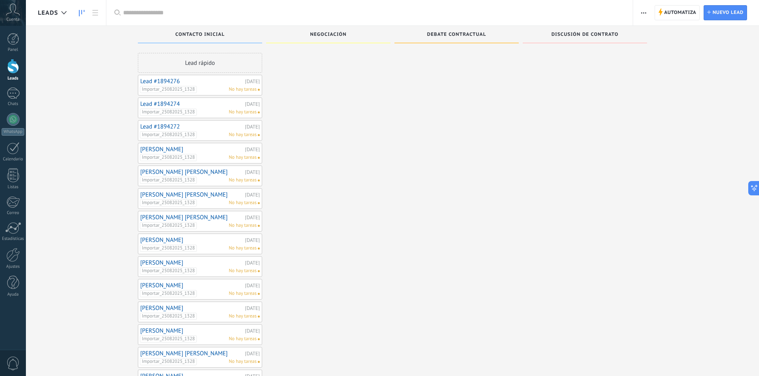
click at [643, 8] on span "button" at bounding box center [643, 12] width 5 height 15
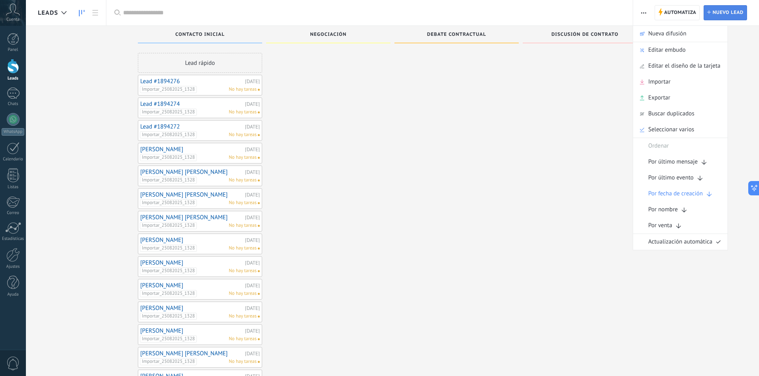
click at [706, 14] on link "Lead Nuevo lead" at bounding box center [724, 12] width 43 height 15
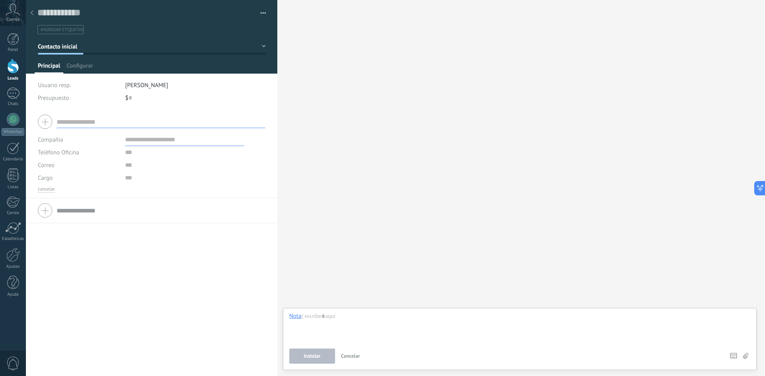
click at [237, 49] on button "Contacto inicial" at bounding box center [152, 46] width 228 height 14
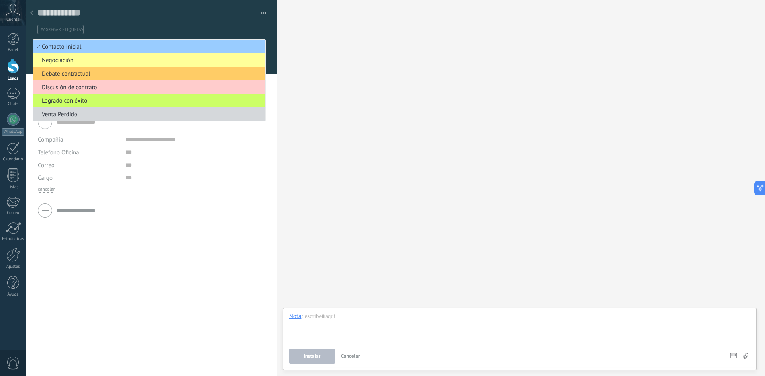
click at [260, 39] on div at bounding box center [152, 37] width 252 height 74
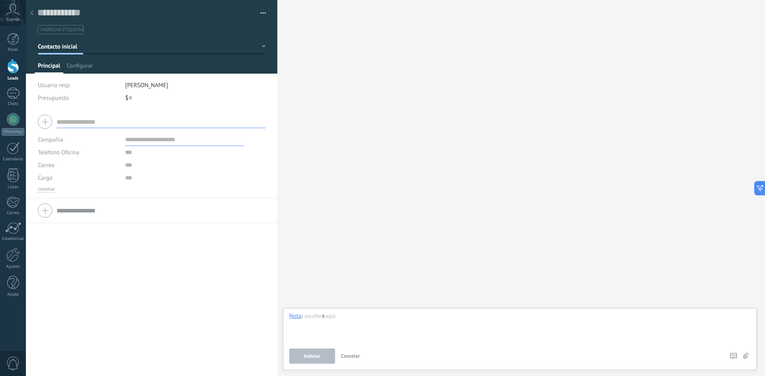
drag, startPoint x: 110, startPoint y: 153, endPoint x: 141, endPoint y: 153, distance: 31.5
click at [110, 153] on div "Teléfono Oficina Ofic. directo Celular Fax Casa Otro Teléfono Oficina" at bounding box center [78, 152] width 81 height 13
click at [141, 153] on input "text" at bounding box center [184, 152] width 119 height 13
click at [28, 13] on div at bounding box center [31, 14] width 11 height 16
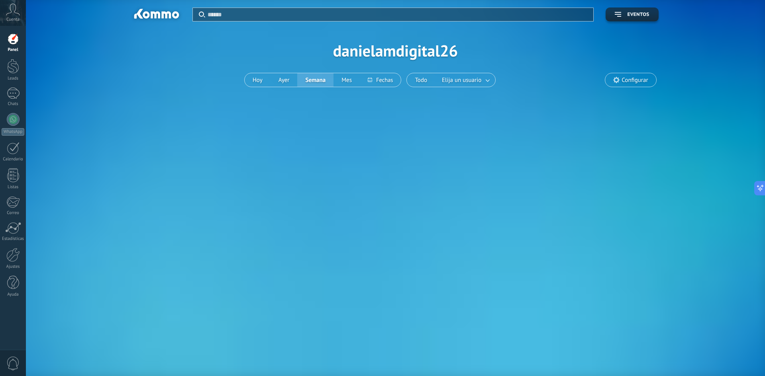
drag, startPoint x: 15, startPoint y: 73, endPoint x: 69, endPoint y: 72, distance: 54.2
click at [15, 73] on div at bounding box center [13, 66] width 12 height 15
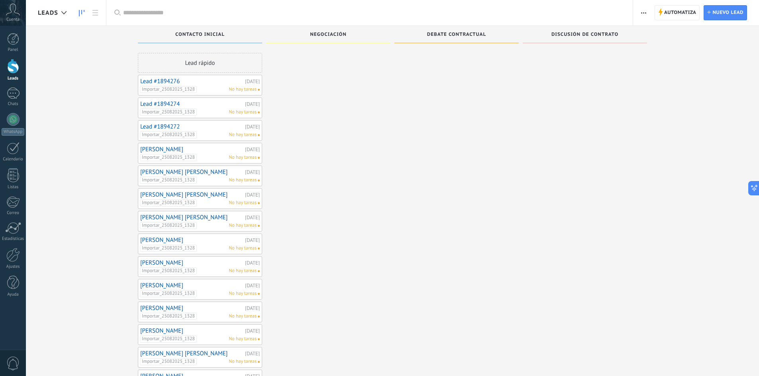
drag, startPoint x: 190, startPoint y: 86, endPoint x: 353, endPoint y: 79, distance: 163.0
click at [353, 79] on div at bounding box center [328, 290] width 124 height 474
drag, startPoint x: 194, startPoint y: 82, endPoint x: 8, endPoint y: 259, distance: 256.3
click at [8, 259] on div at bounding box center [13, 255] width 14 height 14
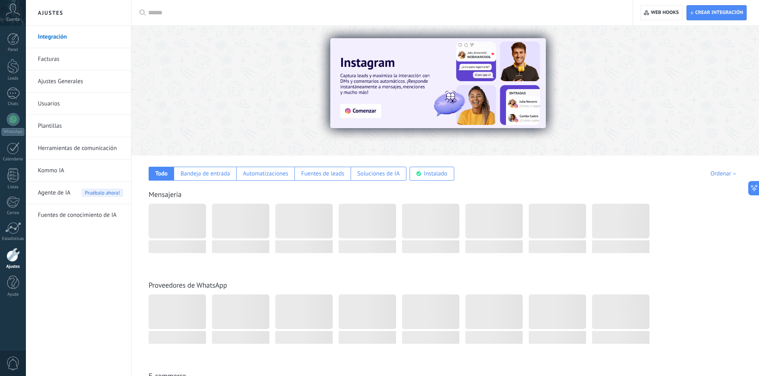
click at [101, 82] on link "Ajustes Generales" at bounding box center [80, 81] width 85 height 22
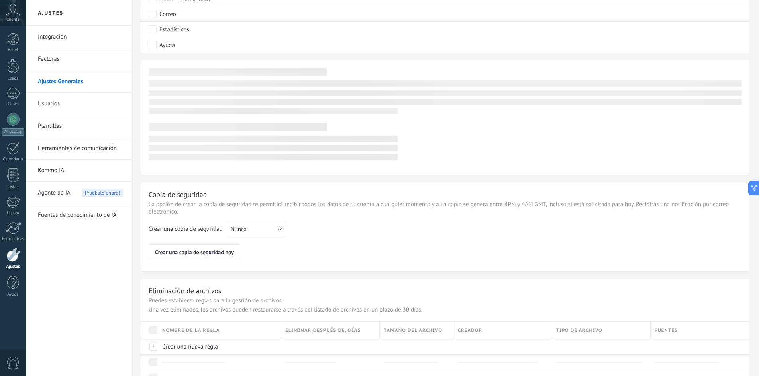
scroll to position [540, 0]
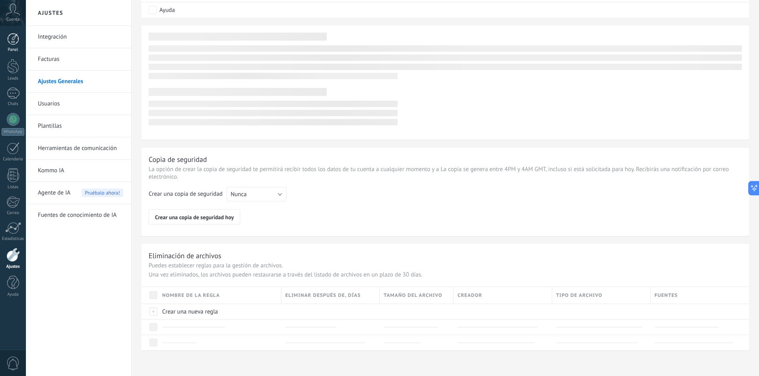
click at [16, 40] on div at bounding box center [13, 39] width 12 height 12
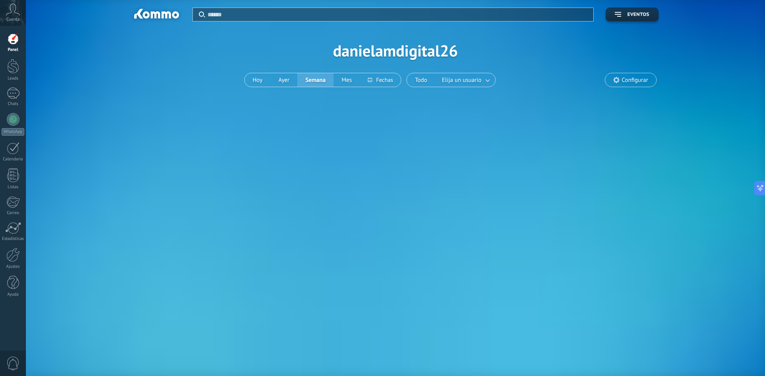
click at [632, 78] on span "Configurar" at bounding box center [634, 80] width 26 height 7
click at [634, 83] on span "Configurar" at bounding box center [634, 80] width 26 height 7
click at [627, 15] on span "Eventos" at bounding box center [638, 15] width 22 height 6
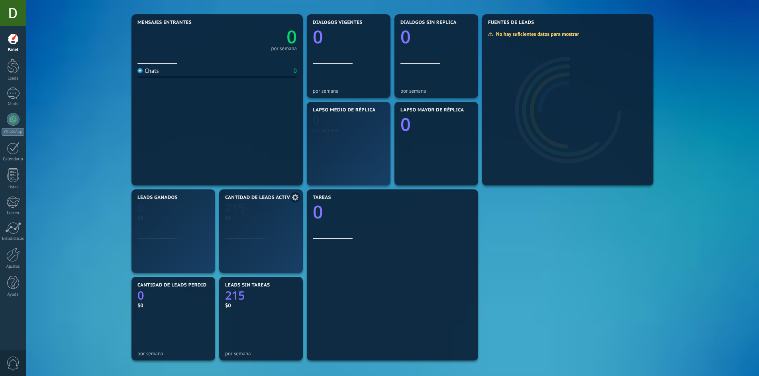
scroll to position [119, 0]
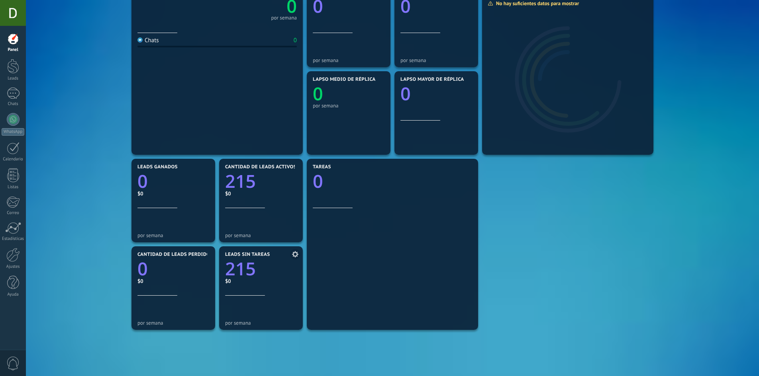
click at [293, 254] on icon at bounding box center [295, 254] width 6 height 6
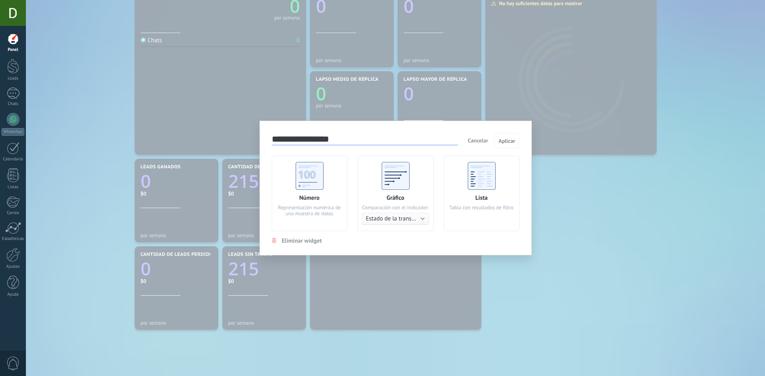
click at [296, 240] on span "Eliminar widget" at bounding box center [302, 241] width 40 height 8
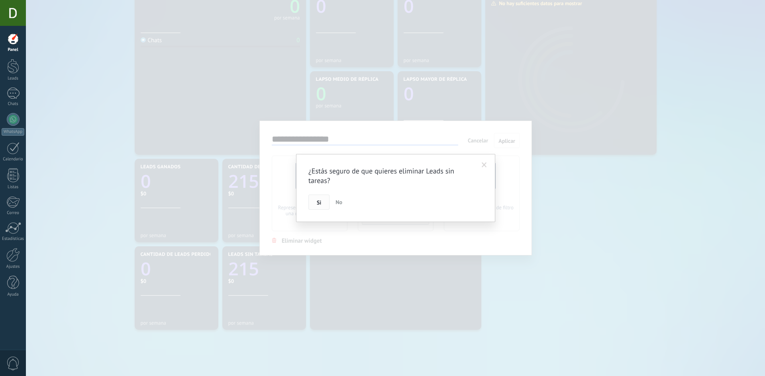
click at [317, 201] on span "Si" at bounding box center [319, 203] width 4 height 6
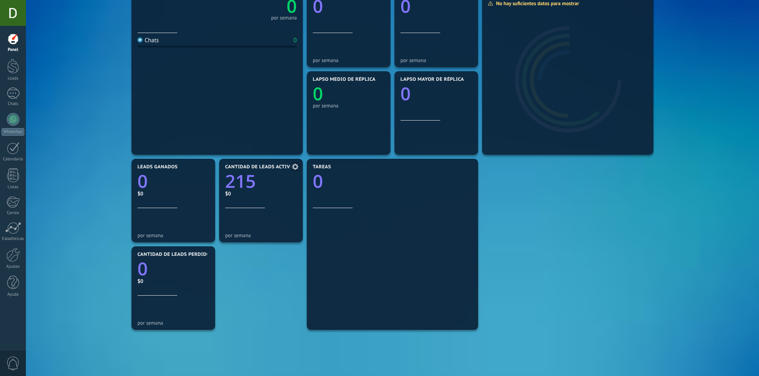
click at [296, 169] on icon at bounding box center [295, 167] width 6 height 6
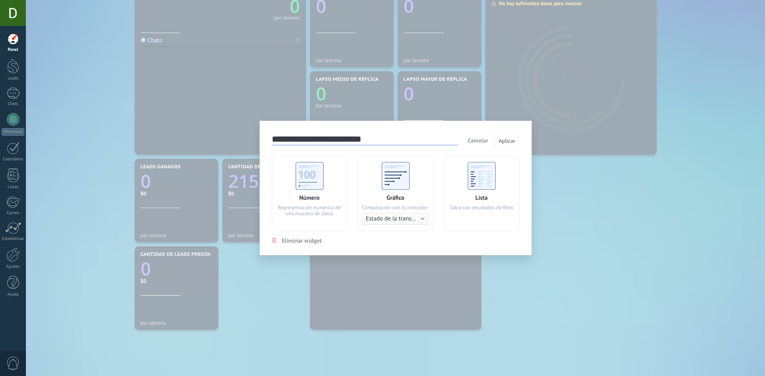
click at [299, 241] on span "Eliminar widget" at bounding box center [302, 241] width 40 height 8
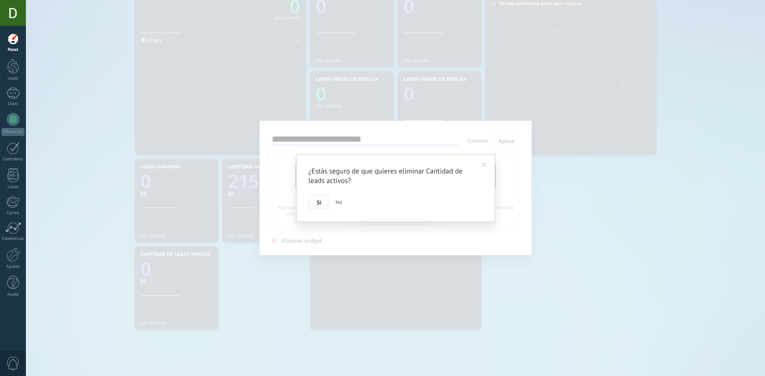
click at [315, 202] on button "Si" at bounding box center [318, 202] width 21 height 15
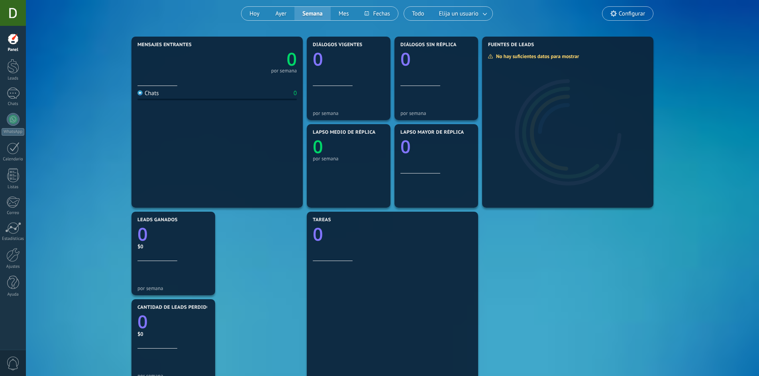
scroll to position [80, 0]
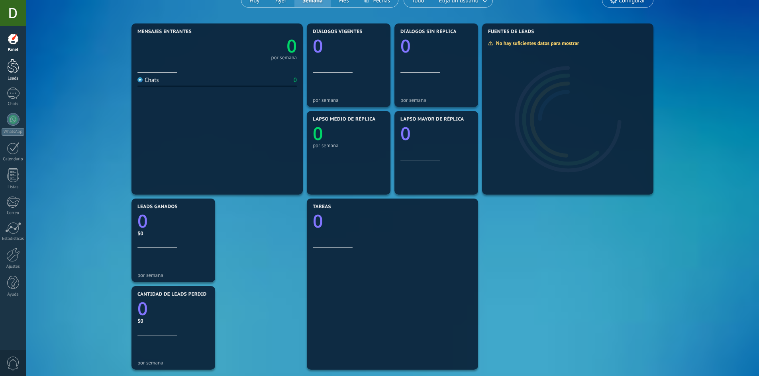
click at [14, 69] on div at bounding box center [13, 66] width 12 height 15
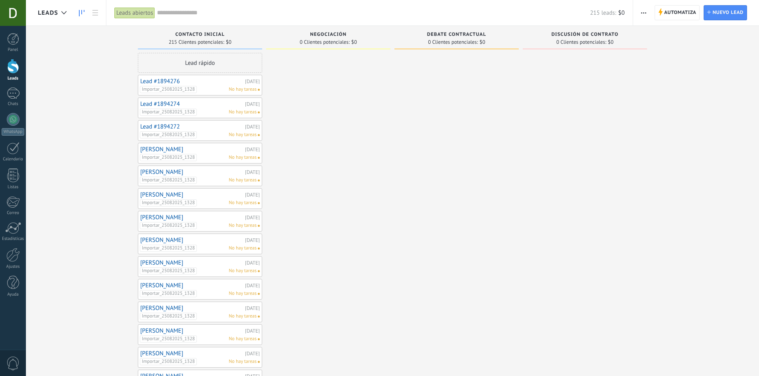
click at [388, 108] on div at bounding box center [328, 290] width 124 height 474
click at [12, 44] on div at bounding box center [13, 39] width 12 height 12
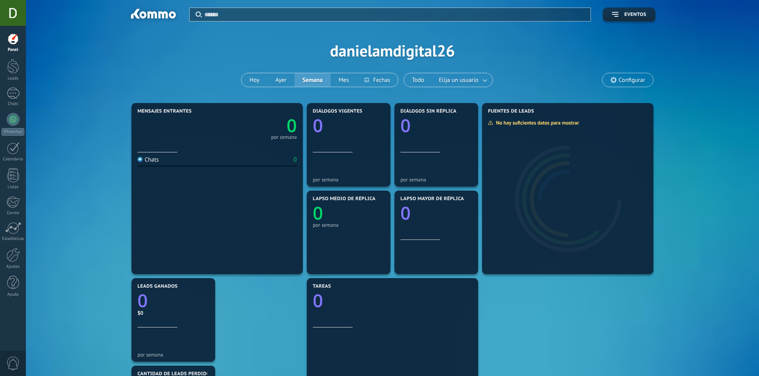
click at [630, 71] on div "Aplicar Eventos danielamdigital26 [DATE] [DATE] Semana Mes Todo Elija un usuari…" at bounding box center [392, 50] width 709 height 101
click at [628, 77] on span "Configurar" at bounding box center [631, 80] width 26 height 7
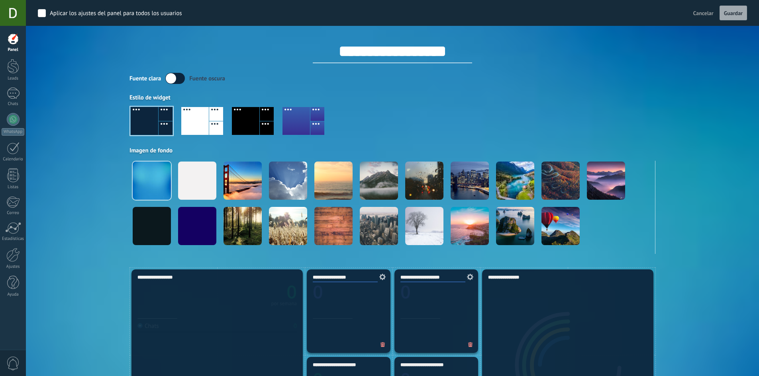
click at [692, 17] on button "Cancelar" at bounding box center [703, 13] width 27 height 12
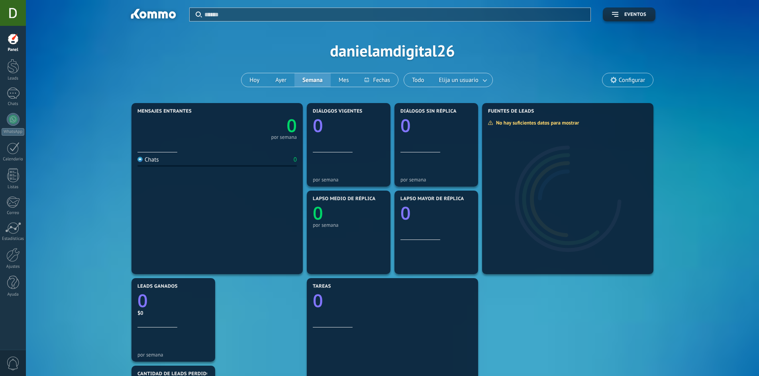
click at [612, 85] on span "Configurar" at bounding box center [627, 80] width 51 height 14
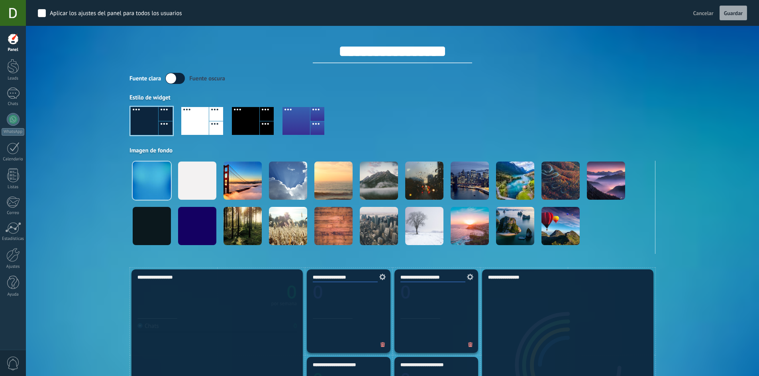
click at [699, 14] on span "Cancelar" at bounding box center [703, 13] width 20 height 7
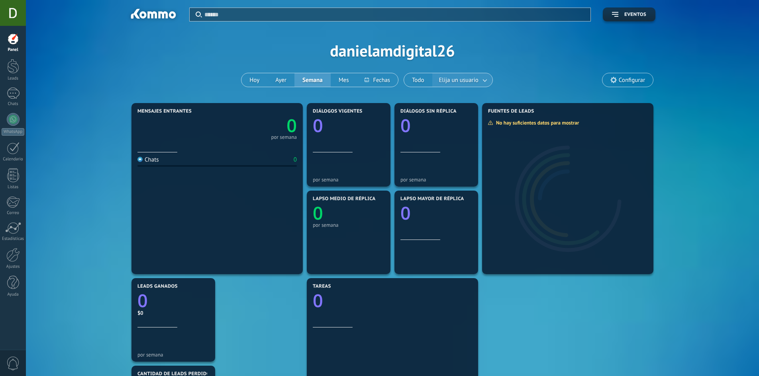
click at [455, 82] on span "Elija un usuario" at bounding box center [458, 80] width 43 height 11
click at [415, 78] on button "Todo" at bounding box center [418, 80] width 28 height 14
click at [614, 82] on use at bounding box center [613, 80] width 6 height 6
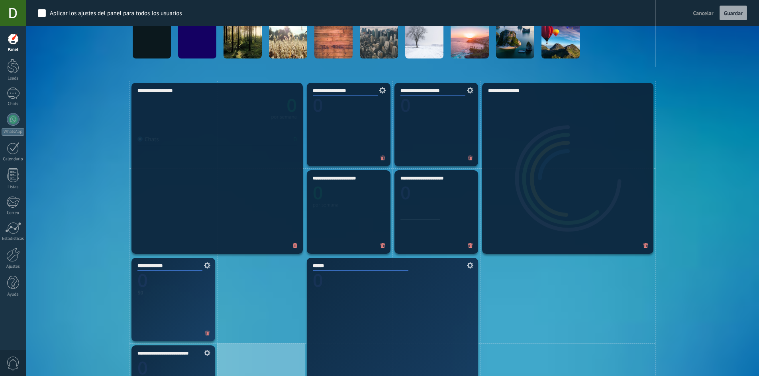
scroll to position [239, 0]
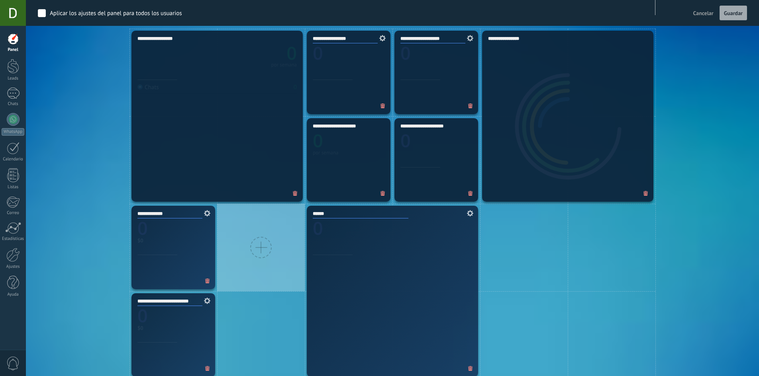
click at [246, 256] on div at bounding box center [261, 248] width 88 height 88
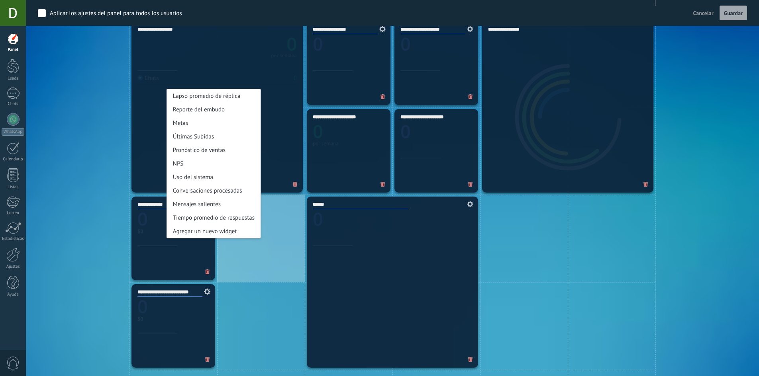
scroll to position [319, 0]
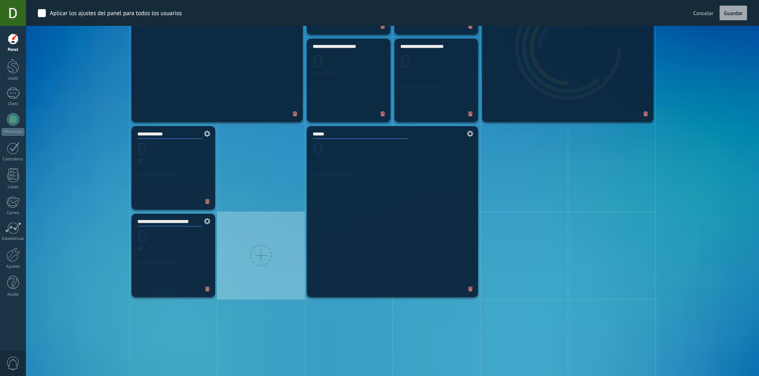
click at [239, 252] on div at bounding box center [261, 256] width 88 height 88
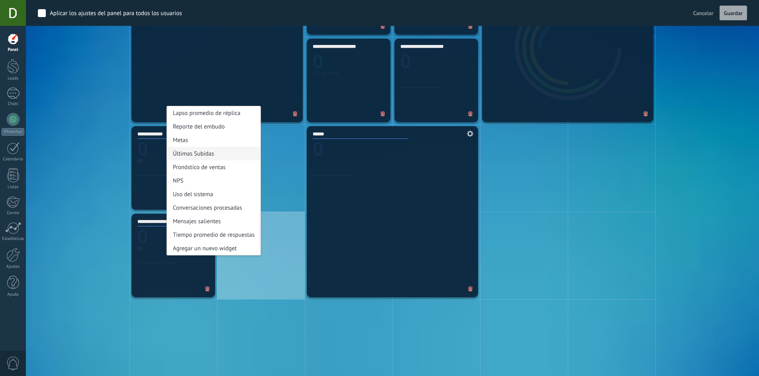
click at [221, 157] on div "Últimas Subidas" at bounding box center [214, 154] width 94 height 14
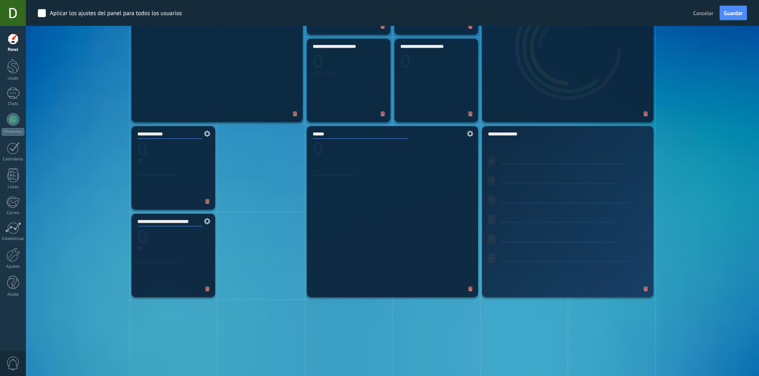
click at [646, 291] on icon at bounding box center [645, 289] width 5 height 5
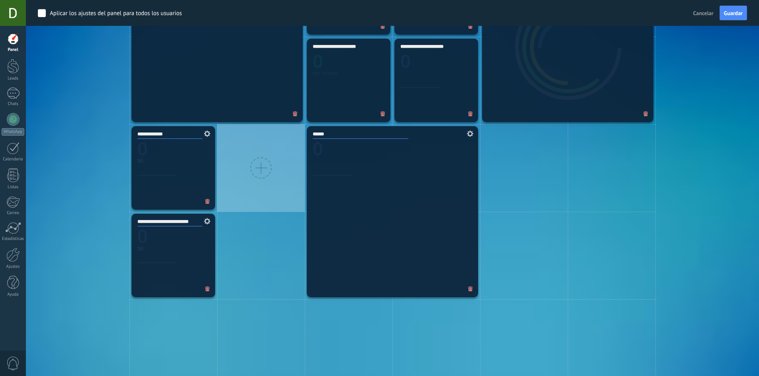
click at [247, 168] on div at bounding box center [261, 168] width 88 height 88
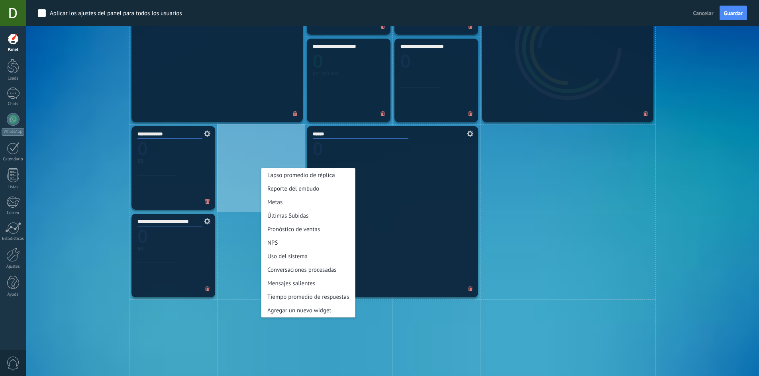
click at [286, 273] on div "Conversaciones procesadas" at bounding box center [308, 270] width 94 height 14
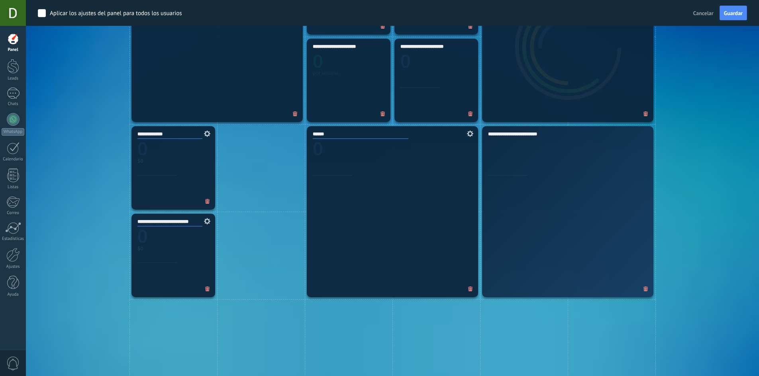
click at [647, 289] on div "**********" at bounding box center [567, 211] width 175 height 175
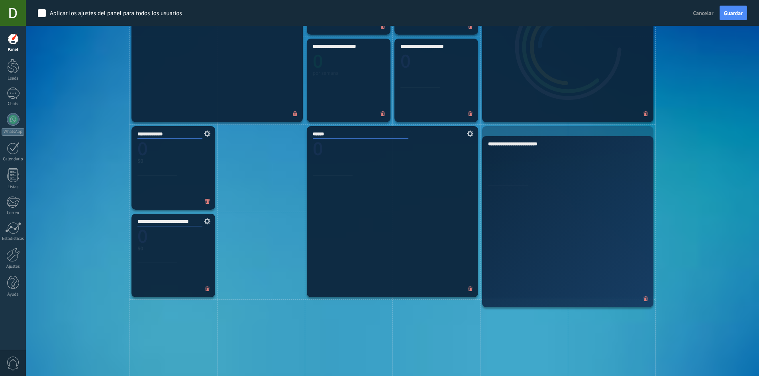
drag, startPoint x: 579, startPoint y: 215, endPoint x: 602, endPoint y: 223, distance: 24.7
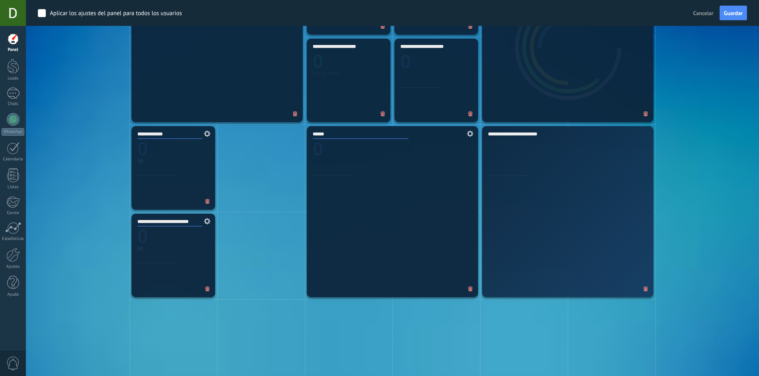
click at [646, 289] on icon at bounding box center [645, 289] width 5 height 5
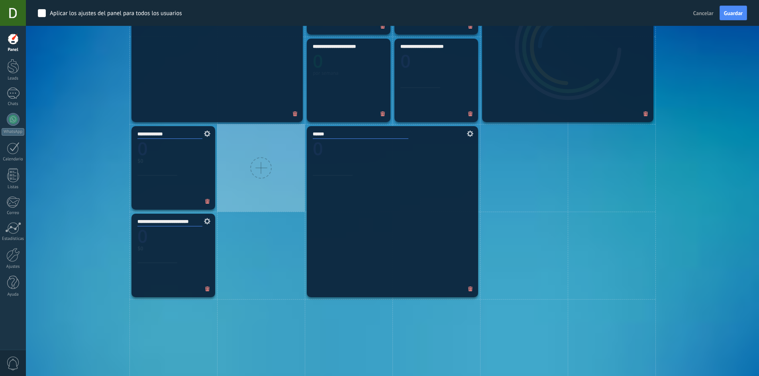
click at [276, 168] on div at bounding box center [261, 168] width 88 height 88
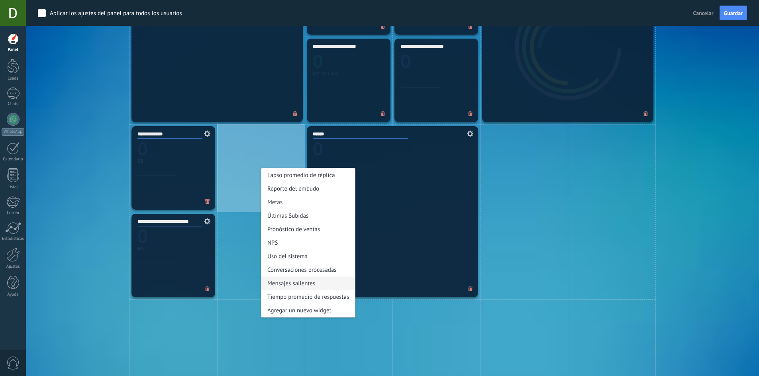
click at [283, 286] on div "Mensajes salientes" at bounding box center [308, 284] width 94 height 14
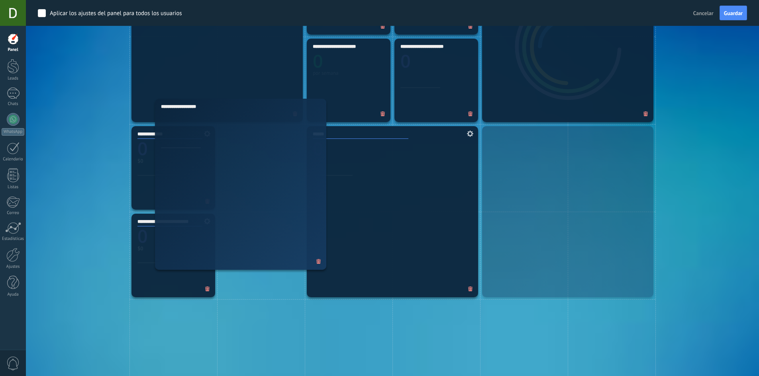
drag, startPoint x: 585, startPoint y: 195, endPoint x: 251, endPoint y: 166, distance: 335.7
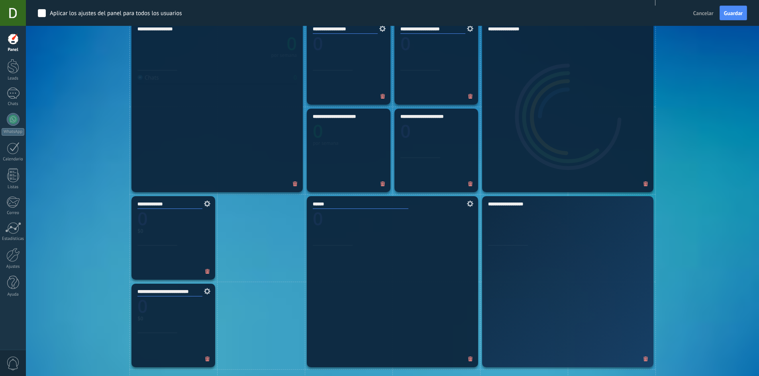
scroll to position [279, 0]
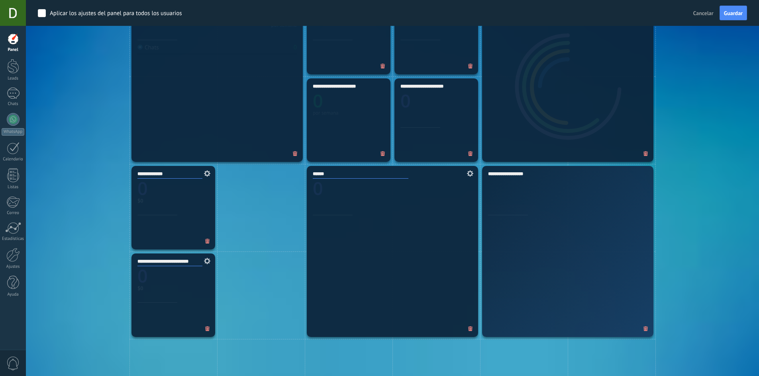
click at [641, 325] on span at bounding box center [645, 329] width 13 height 13
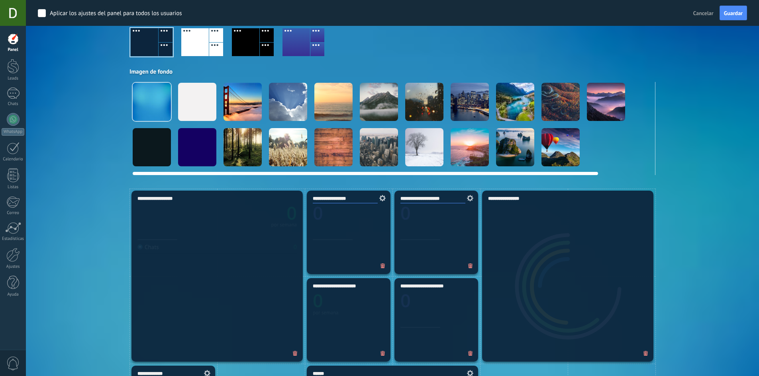
scroll to position [0, 0]
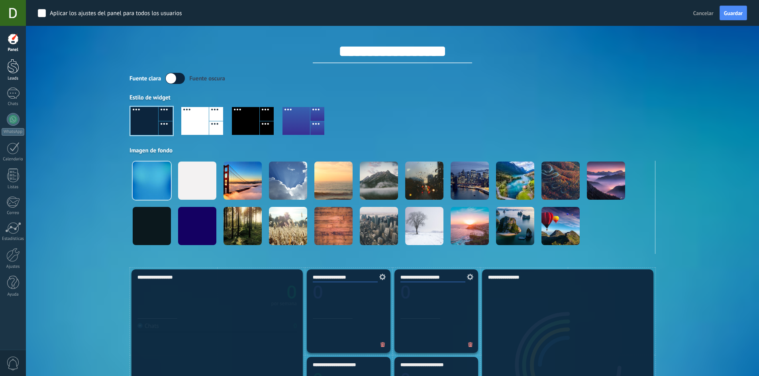
click at [4, 70] on link "Leads" at bounding box center [13, 70] width 26 height 22
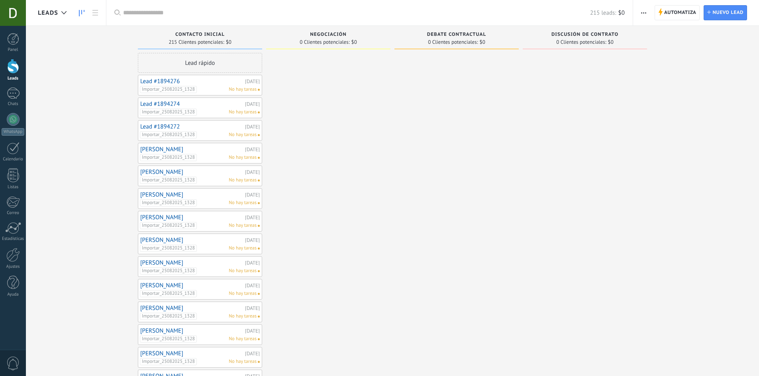
click at [8, 10] on div at bounding box center [13, 13] width 26 height 26
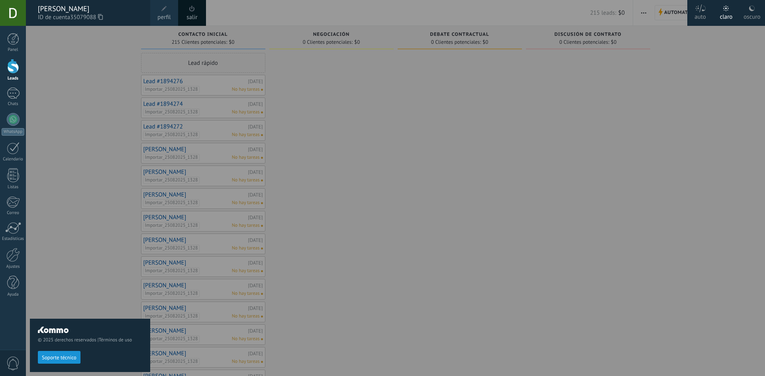
click at [164, 18] on span "perfil" at bounding box center [163, 17] width 13 height 9
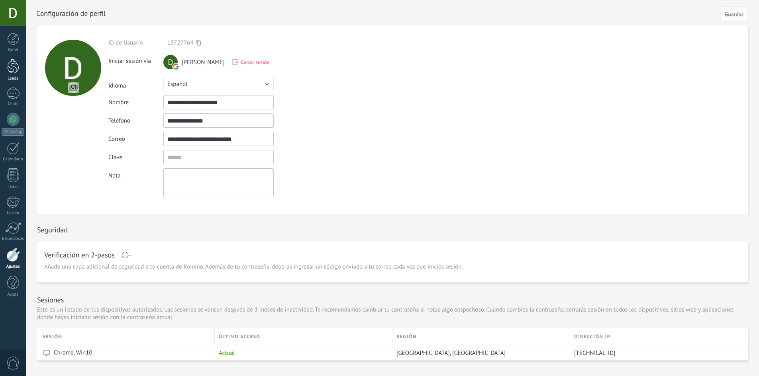
click at [6, 68] on link "Leads" at bounding box center [13, 70] width 26 height 22
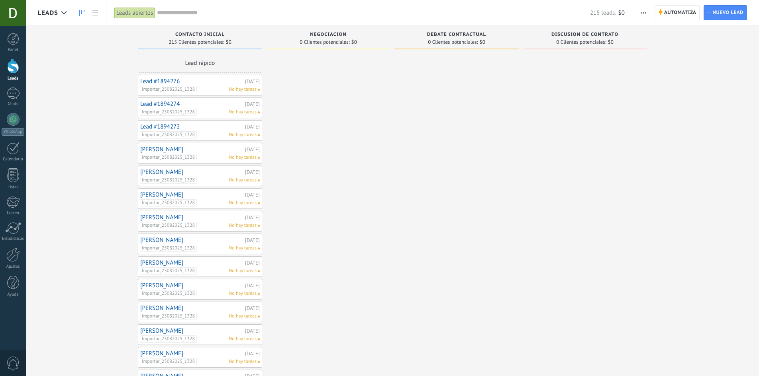
click at [221, 35] on span "Contacto inicial" at bounding box center [199, 35] width 49 height 6
click at [199, 35] on span "Contacto inicial" at bounding box center [199, 35] width 49 height 6
drag, startPoint x: 144, startPoint y: 42, endPoint x: 149, endPoint y: 45, distance: 5.4
click at [148, 45] on div "215 Clientes potenciales: $0" at bounding box center [200, 42] width 116 height 7
click at [192, 38] on div "Contacto inicial" at bounding box center [200, 35] width 116 height 7
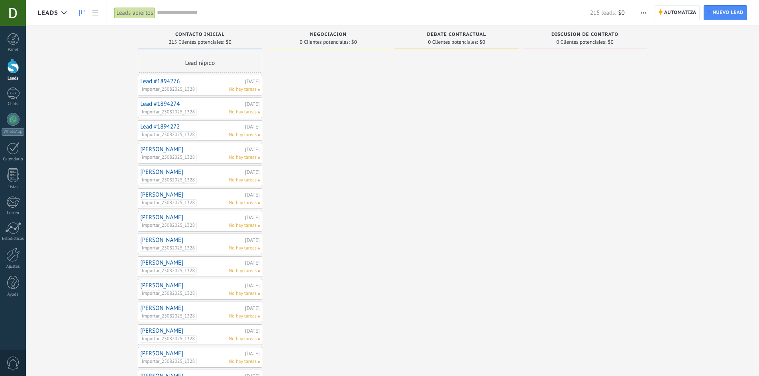
click at [192, 38] on div "Contacto inicial" at bounding box center [200, 35] width 116 height 7
click at [185, 32] on span "Contacto inicial" at bounding box center [199, 35] width 49 height 6
click at [183, 31] on div "Contacto inicial 215 Clientes potenciales: $0" at bounding box center [200, 37] width 124 height 23
drag, startPoint x: 133, startPoint y: 14, endPoint x: 103, endPoint y: 29, distance: 34.2
click at [103, 29] on div "Leads Entrantes Solicitudes: [PHONE_NUMBER] Contacto inicial 215 Clientes poten…" at bounding box center [398, 276] width 721 height 501
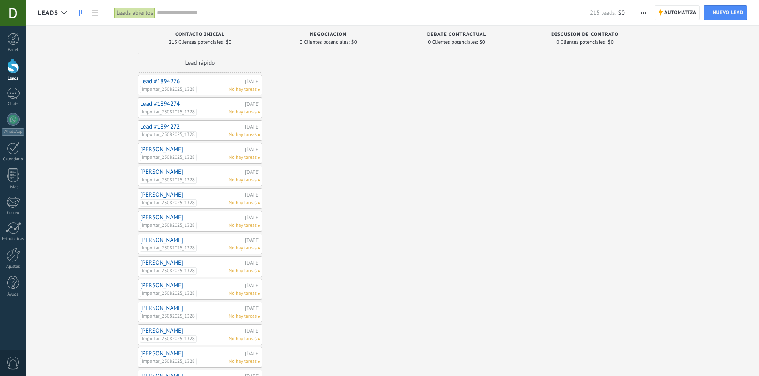
click at [133, 12] on div "Leads abiertos" at bounding box center [134, 13] width 41 height 12
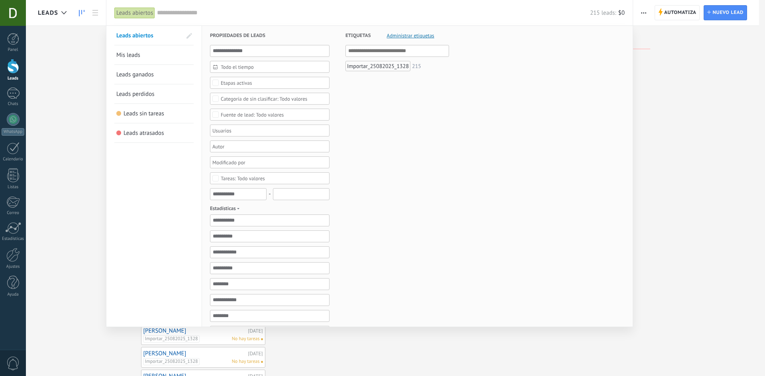
click at [384, 65] on div "Importar_25082025_1328" at bounding box center [377, 66] width 65 height 10
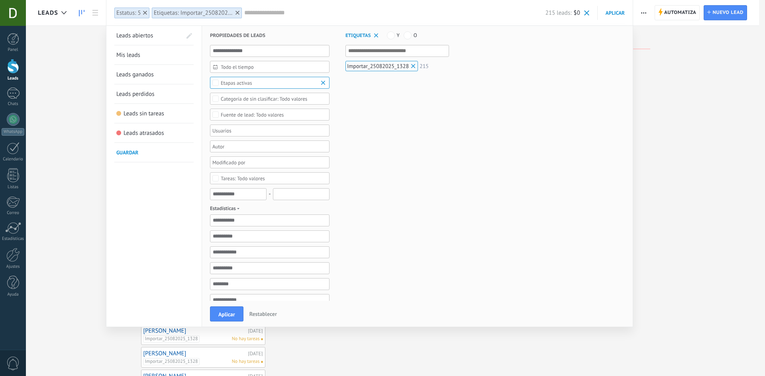
click at [698, 109] on div at bounding box center [382, 188] width 765 height 376
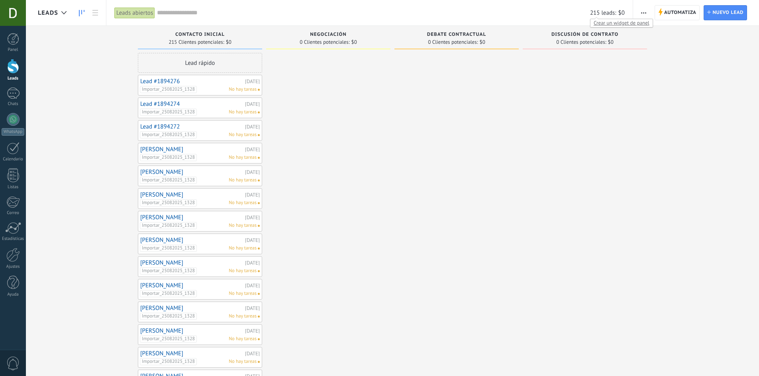
click at [597, 13] on span "215 leads:" at bounding box center [603, 13] width 26 height 8
click at [603, 22] on span "Crear un widget de panel" at bounding box center [621, 23] width 62 height 8
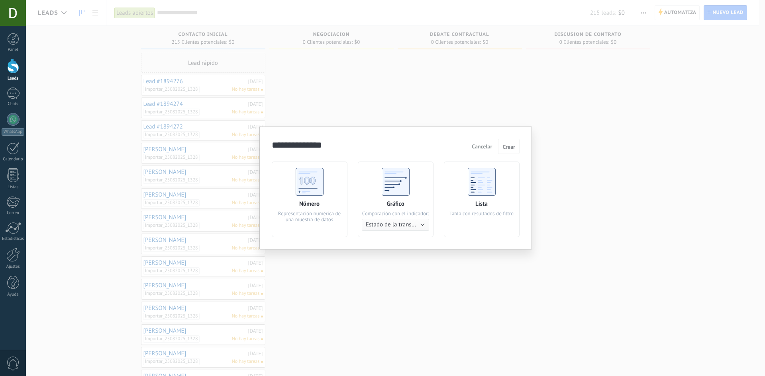
click at [387, 225] on span "Estado de la transacción" at bounding box center [397, 225] width 62 height 8
click at [485, 147] on span "Cancelar" at bounding box center [481, 146] width 20 height 7
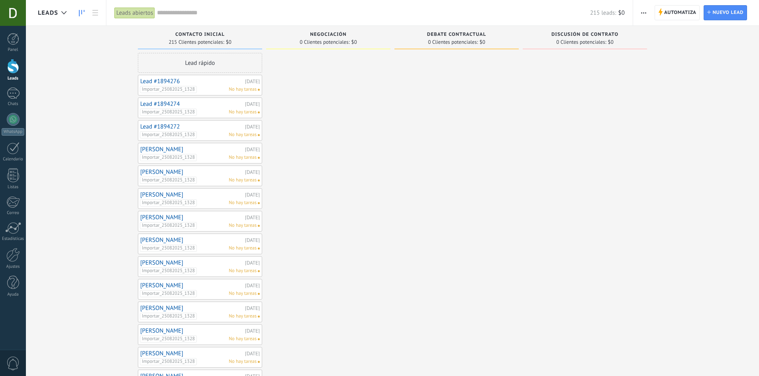
click at [226, 48] on div "Contacto inicial 215 Clientes potenciales: $0" at bounding box center [200, 37] width 124 height 23
click at [198, 43] on span "215 Clientes potenciales:" at bounding box center [195, 42] width 55 height 5
drag, startPoint x: 175, startPoint y: 38, endPoint x: 114, endPoint y: 75, distance: 71.1
click at [114, 75] on div "Leads Entrantes Solicitudes: [PHONE_NUMBER] Contacto inicial 215 Clientes poten…" at bounding box center [398, 276] width 721 height 501
drag, startPoint x: 143, startPoint y: 80, endPoint x: 298, endPoint y: 196, distance: 193.1
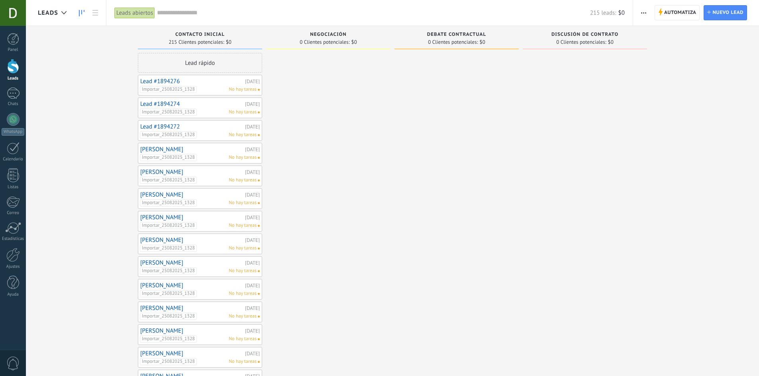
click at [298, 196] on div "Leads Entrantes Solicitudes: [PHONE_NUMBER] Contacto inicial 215 Clientes poten…" at bounding box center [398, 276] width 721 height 501
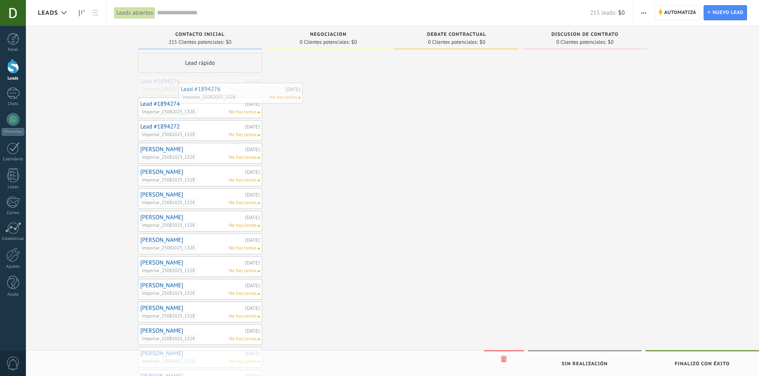
drag, startPoint x: 223, startPoint y: 79, endPoint x: 265, endPoint y: 89, distance: 43.3
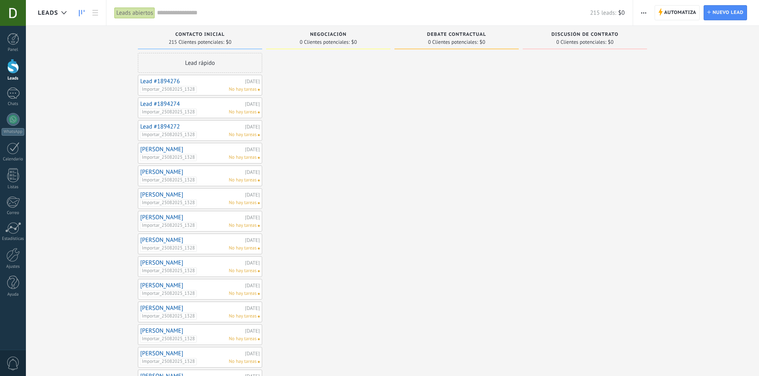
click at [639, 13] on button "button" at bounding box center [644, 12] width 12 height 15
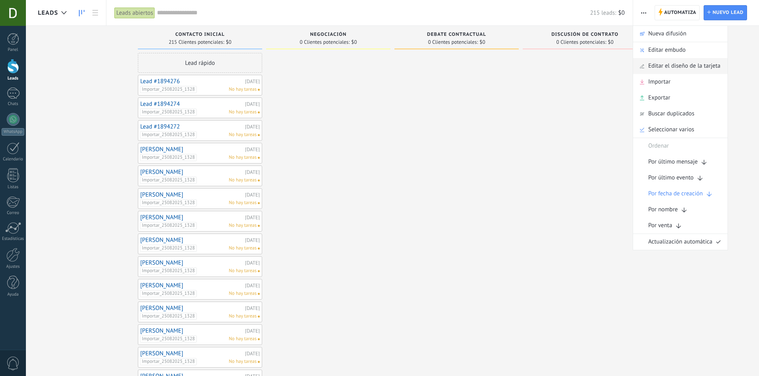
click at [688, 68] on span "Editar el diseño de la tarjeta" at bounding box center [684, 66] width 72 height 16
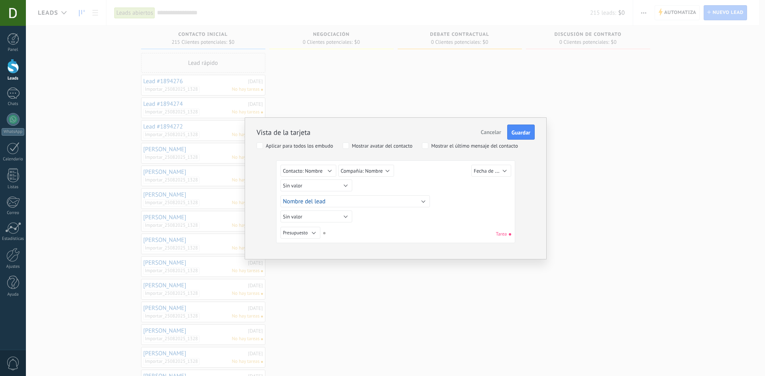
click at [491, 133] on span "Cancelar" at bounding box center [491, 132] width 20 height 7
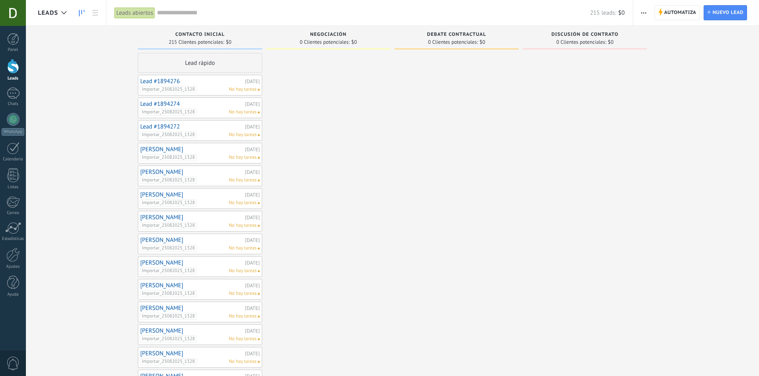
click at [640, 14] on button "button" at bounding box center [644, 12] width 12 height 15
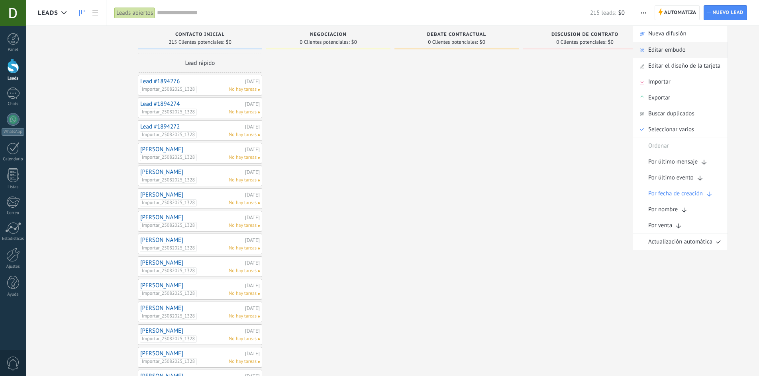
click at [651, 55] on span "Editar embudo" at bounding box center [666, 50] width 37 height 16
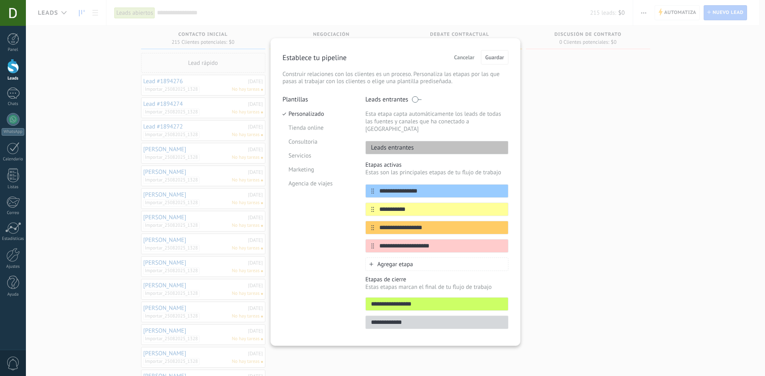
click at [454, 61] on button "Cancelar" at bounding box center [463, 57] width 27 height 12
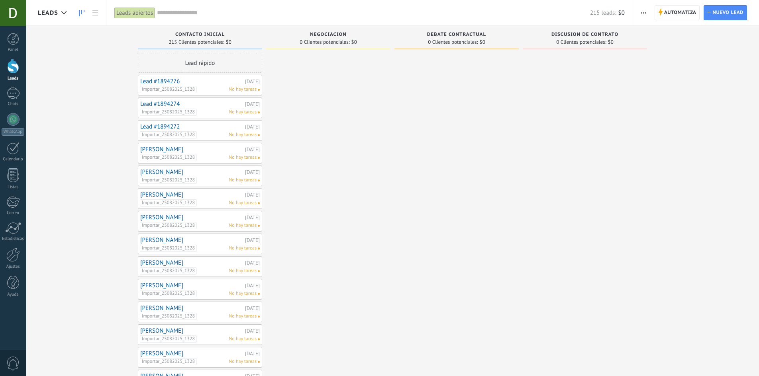
click at [640, 14] on button "button" at bounding box center [644, 12] width 12 height 15
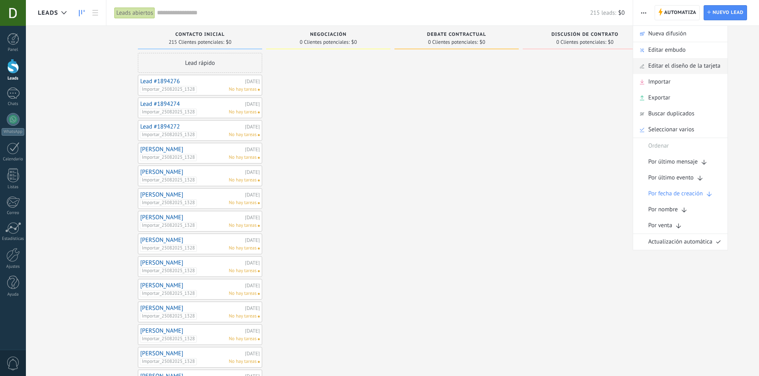
click at [664, 64] on span "Editar el diseño de la tarjeta" at bounding box center [684, 66] width 72 height 16
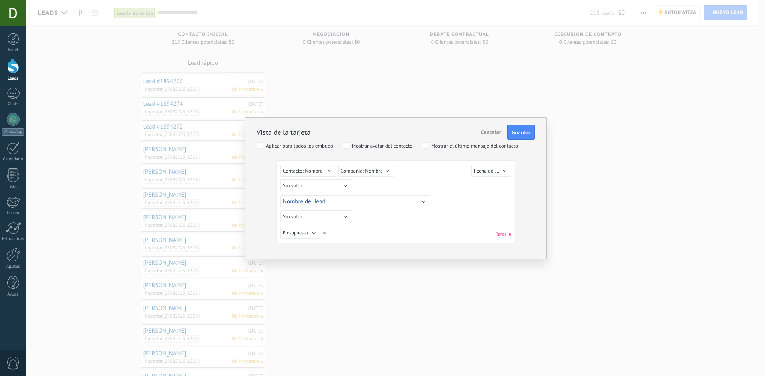
click at [483, 135] on span "Cancelar" at bounding box center [491, 132] width 20 height 7
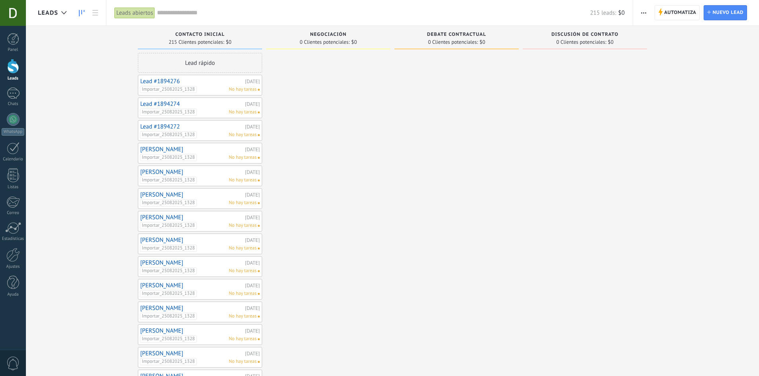
click at [642, 15] on span "button" at bounding box center [643, 12] width 5 height 15
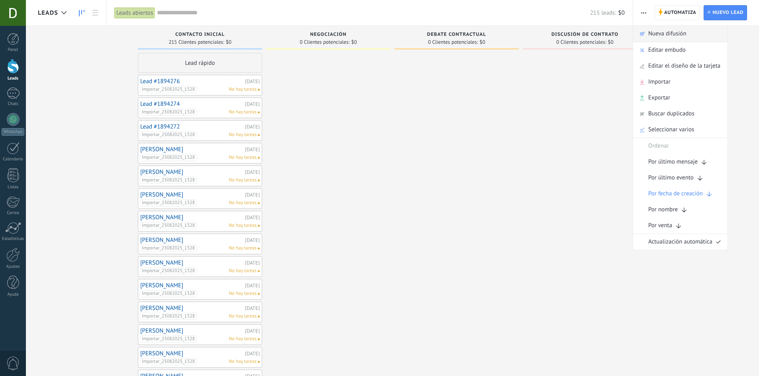
click at [653, 34] on span "Nueva difusión" at bounding box center [667, 34] width 38 height 16
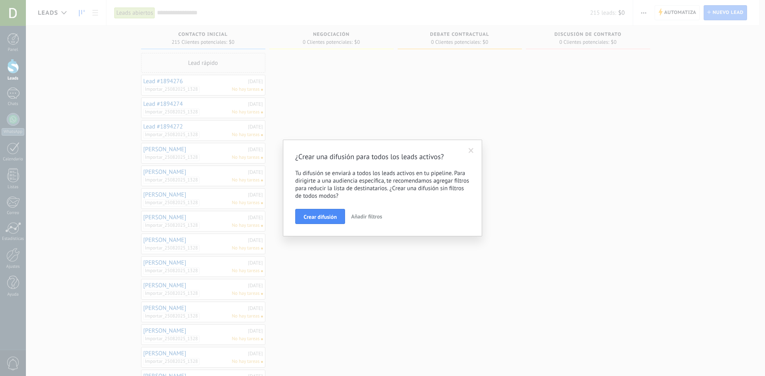
click at [470, 153] on span at bounding box center [470, 151] width 5 height 6
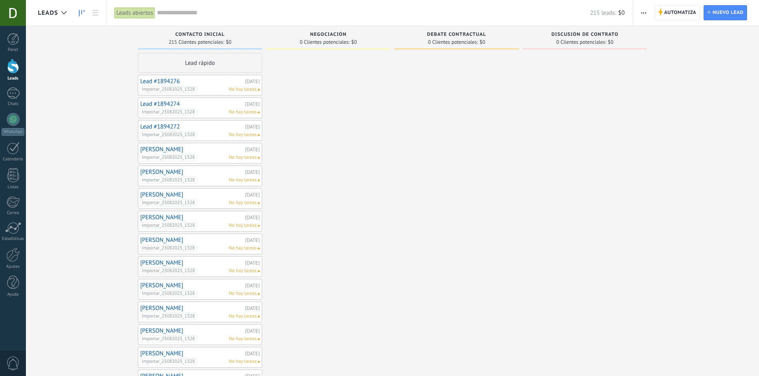
click at [645, 17] on span "button" at bounding box center [643, 12] width 5 height 15
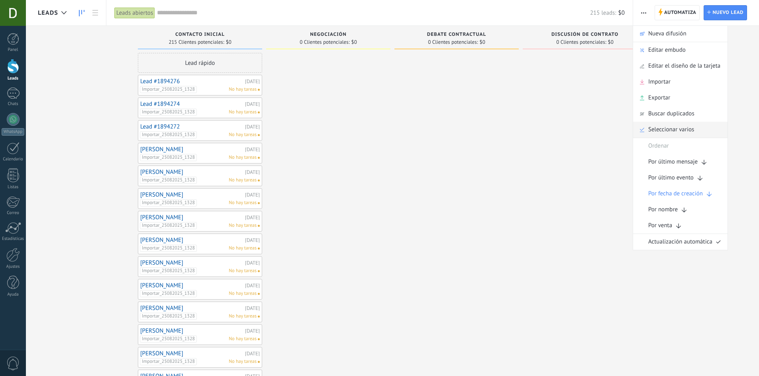
click at [655, 129] on span "Seleccionar varios" at bounding box center [671, 130] width 46 height 16
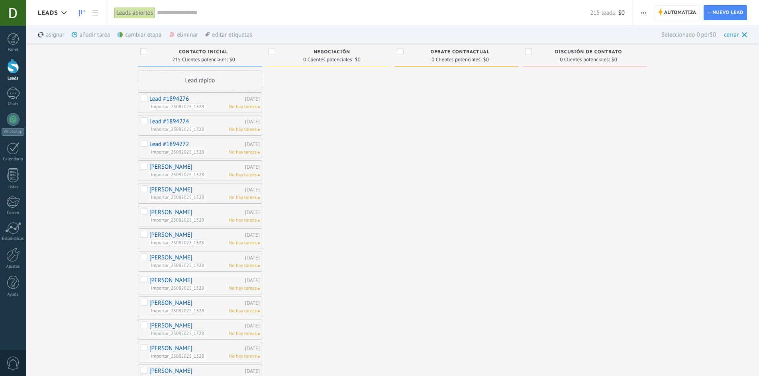
click at [139, 51] on div "Contacto inicial 215 Clientes potenciales: $0" at bounding box center [200, 54] width 124 height 23
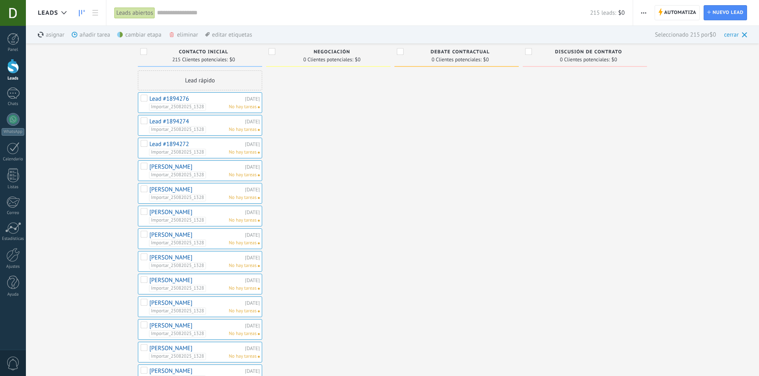
click at [172, 31] on span at bounding box center [171, 34] width 6 height 6
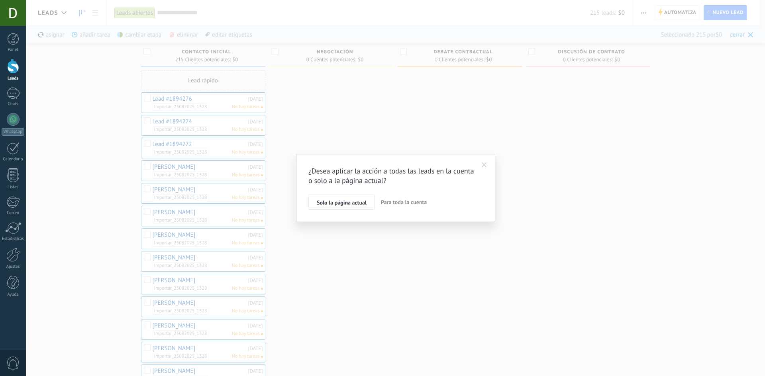
click at [412, 202] on span "Para toda la cuenta" at bounding box center [404, 202] width 46 height 7
click at [330, 205] on span "Aplicar" at bounding box center [325, 204] width 17 height 6
click at [328, 205] on span "Aplicar" at bounding box center [325, 204] width 17 height 6
click at [329, 200] on button "Aplicar" at bounding box center [324, 203] width 33 height 15
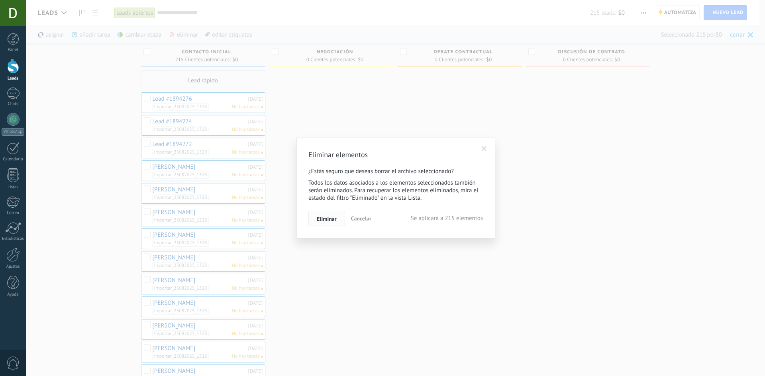
click at [329, 220] on span "Eliminar" at bounding box center [327, 219] width 20 height 6
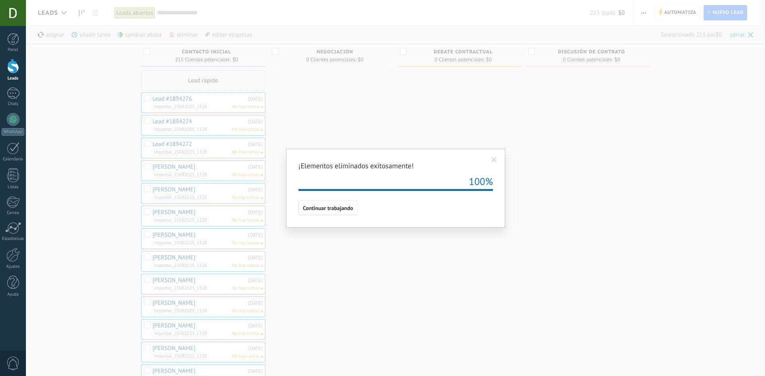
click at [333, 212] on button "Continuar trabajando" at bounding box center [327, 207] width 59 height 15
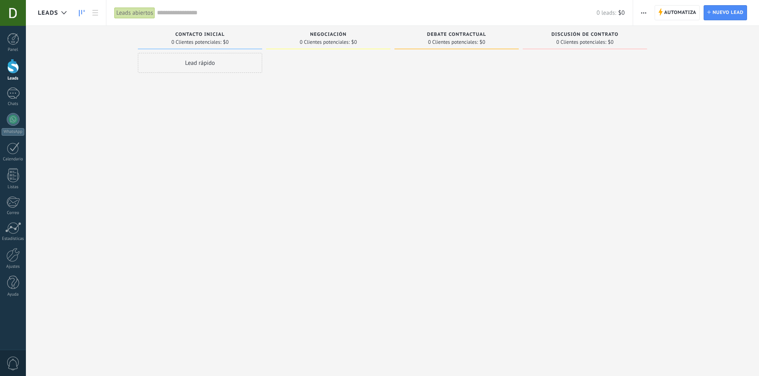
click at [646, 15] on button "button" at bounding box center [644, 12] width 12 height 15
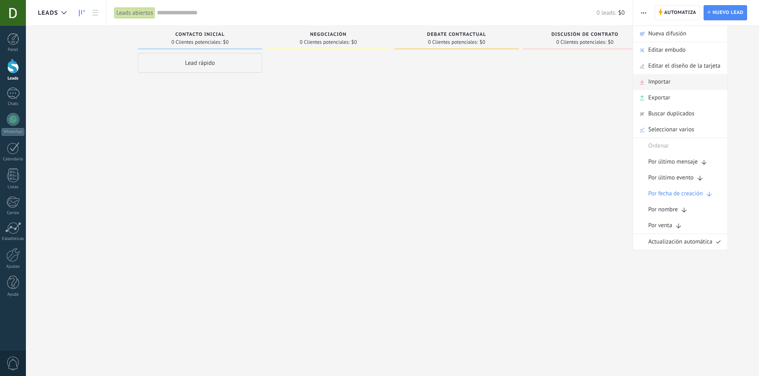
click at [659, 84] on span "Importar" at bounding box center [659, 82] width 22 height 16
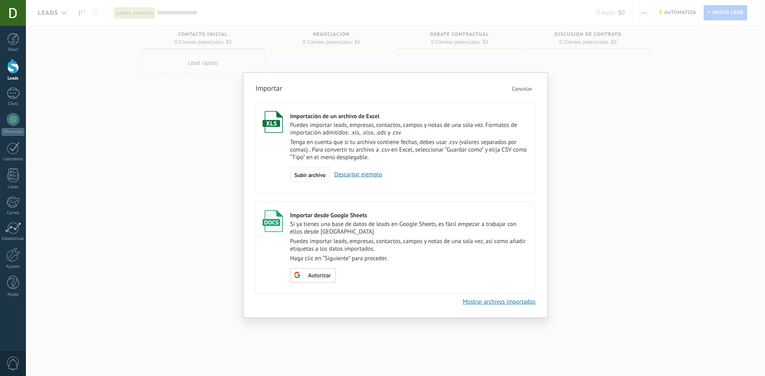
click at [299, 177] on span "Subir archivo" at bounding box center [309, 175] width 31 height 6
click at [0, 0] on input "Importación de un archivo de Excel Puedes importar leads, empresas, contactos, …" at bounding box center [0, 0] width 0 height 0
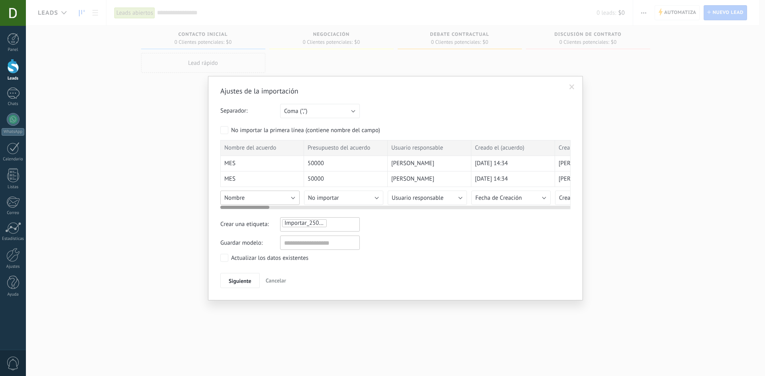
click at [258, 201] on button "Nombre" at bounding box center [259, 198] width 79 height 14
click at [260, 214] on span "Crear campo nuevo" at bounding box center [261, 212] width 81 height 8
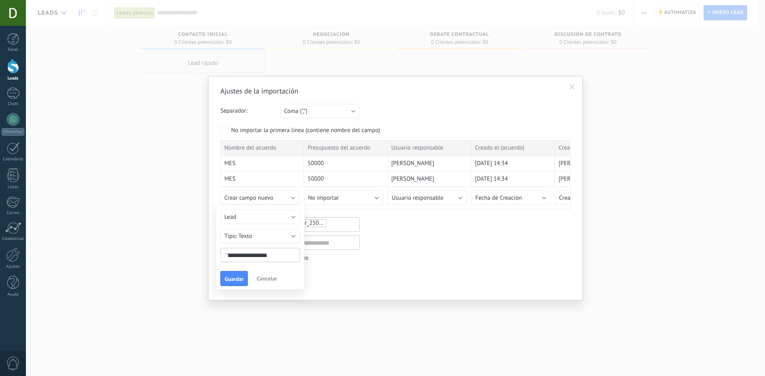
drag, startPoint x: 286, startPoint y: 256, endPoint x: 192, endPoint y: 254, distance: 93.2
click at [192, 254] on div "Ajustes de la importación Separador: Punto y coma (";") Coma (",") Tabulación (…" at bounding box center [395, 188] width 739 height 376
type input "****"
click at [233, 279] on span "Guardar" at bounding box center [234, 279] width 19 height 6
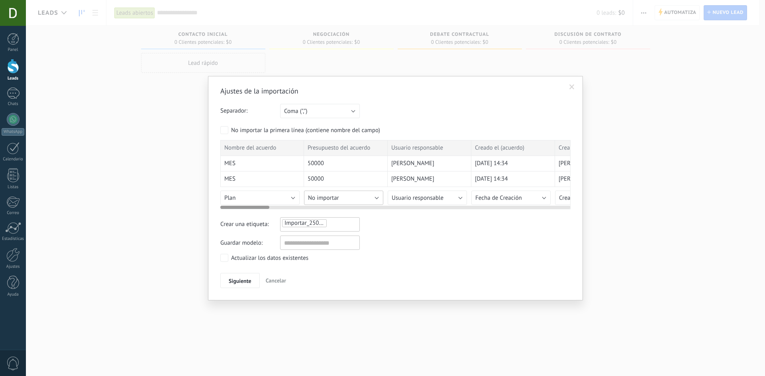
click at [354, 194] on button "No importar" at bounding box center [343, 198] width 79 height 14
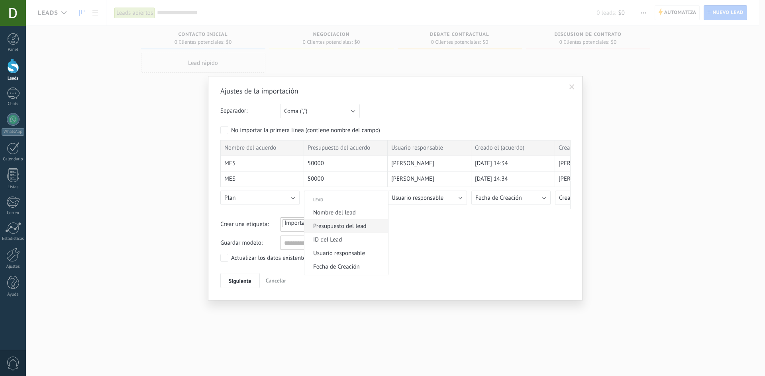
scroll to position [319, 0]
click at [354, 219] on li "Presupuesto del lead" at bounding box center [346, 214] width 84 height 14
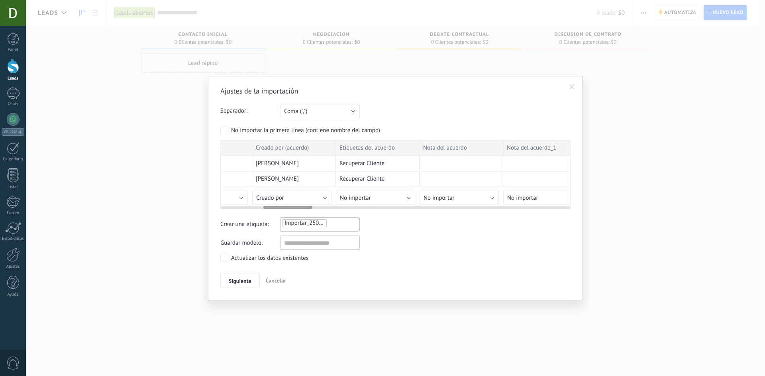
scroll to position [0, 317]
drag, startPoint x: 254, startPoint y: 209, endPoint x: 299, endPoint y: 212, distance: 44.3
click at [299, 212] on div "Ajustes de la importación Separador: Punto y coma (";") Coma (",") Tabulación (…" at bounding box center [395, 187] width 350 height 202
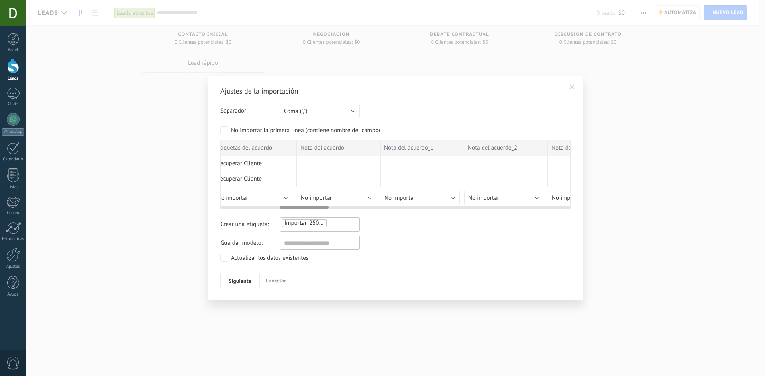
scroll to position [0, 428]
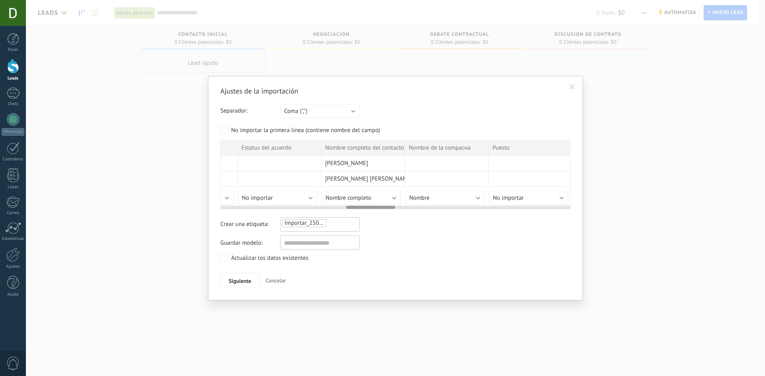
drag, startPoint x: 299, startPoint y: 207, endPoint x: 376, endPoint y: 210, distance: 76.5
click at [380, 210] on div "Ajustes de la importación Separador: Punto y coma (";") Coma (",") Tabulación (…" at bounding box center [395, 187] width 350 height 202
click at [372, 198] on span "Nombre completo" at bounding box center [351, 198] width 46 height 8
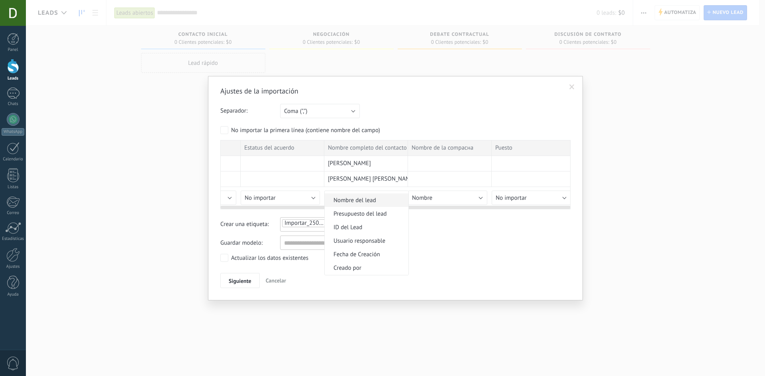
click at [372, 204] on span "Nombre del lead" at bounding box center [365, 201] width 81 height 8
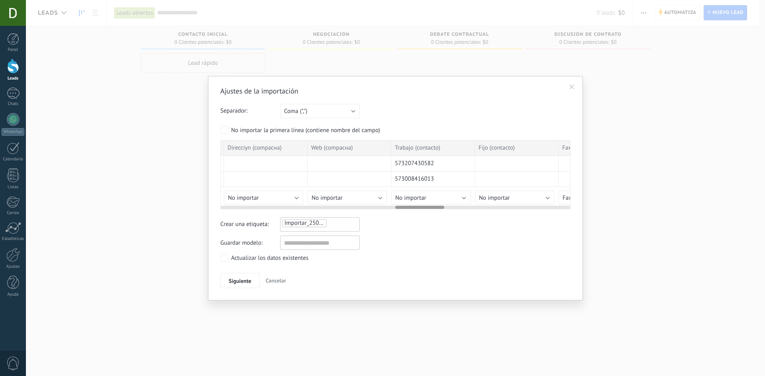
drag, startPoint x: 355, startPoint y: 208, endPoint x: 405, endPoint y: 211, distance: 50.7
click at [405, 211] on div "Ajustes de la importación Separador: Punto y coma (";") Coma (",") Tabulación (…" at bounding box center [395, 187] width 350 height 202
click at [407, 199] on span "No importar" at bounding box center [404, 198] width 31 height 8
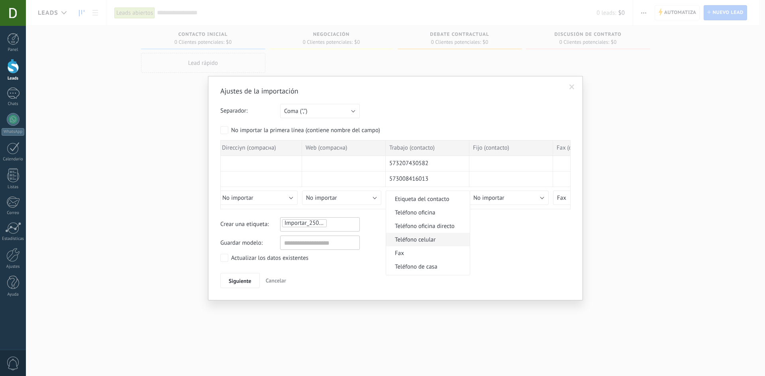
click at [439, 239] on span "Teléfono celular" at bounding box center [426, 240] width 81 height 8
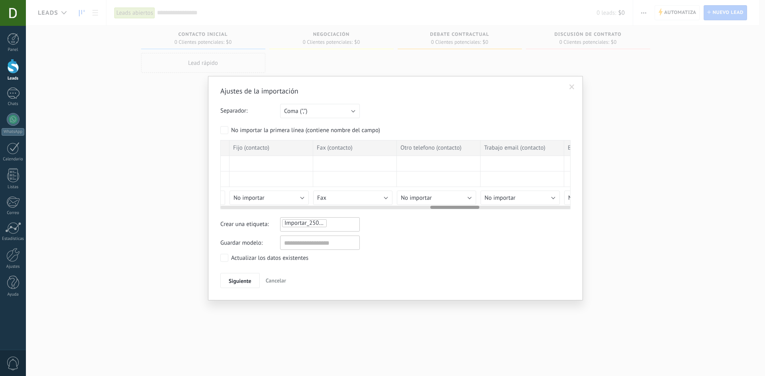
scroll to position [0, 1513]
drag, startPoint x: 409, startPoint y: 208, endPoint x: 445, endPoint y: 209, distance: 35.9
click at [445, 209] on div "Nombre del acuerdo Presupuesto del acuerdo Usuario responsable Creado el (acuer…" at bounding box center [395, 174] width 350 height 69
click at [364, 198] on button "Fax" at bounding box center [335, 198] width 79 height 14
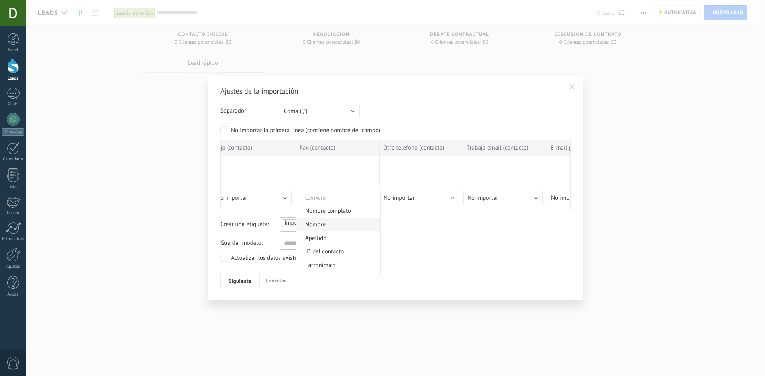
scroll to position [0, 0]
click at [340, 199] on span "No importar" at bounding box center [336, 198] width 81 height 8
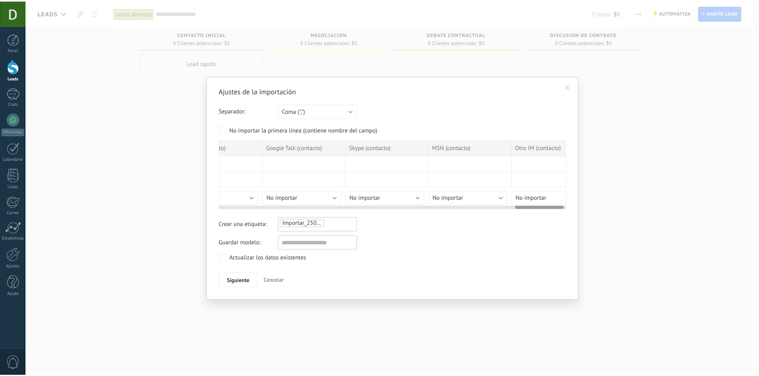
scroll to position [0, 2159]
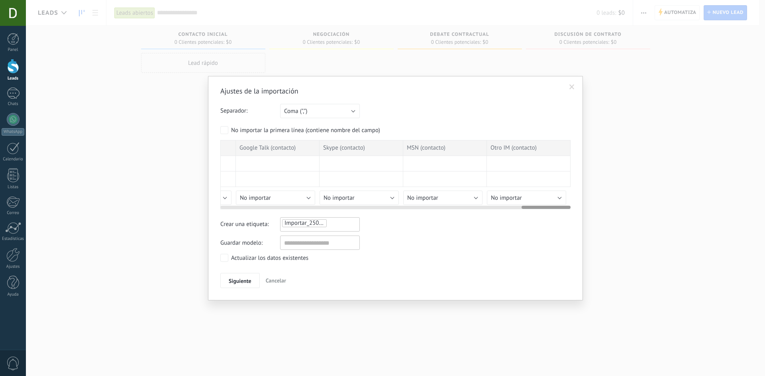
drag, startPoint x: 455, startPoint y: 207, endPoint x: 552, endPoint y: 206, distance: 97.6
click at [552, 206] on div at bounding box center [545, 207] width 49 height 3
click at [233, 281] on span "Siguiente" at bounding box center [240, 281] width 23 height 6
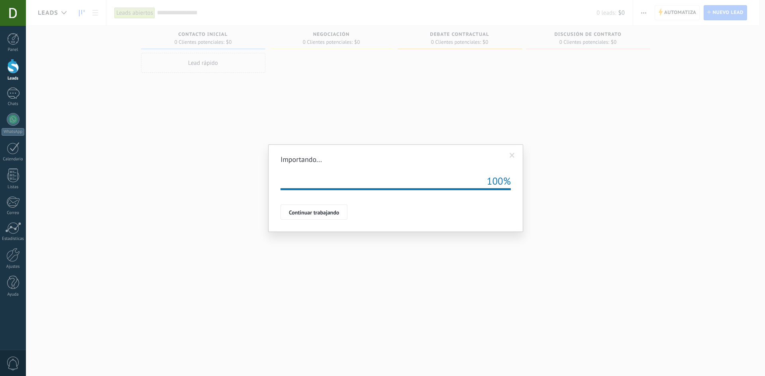
click at [299, 214] on span "Continuar trabajando" at bounding box center [314, 213] width 50 height 6
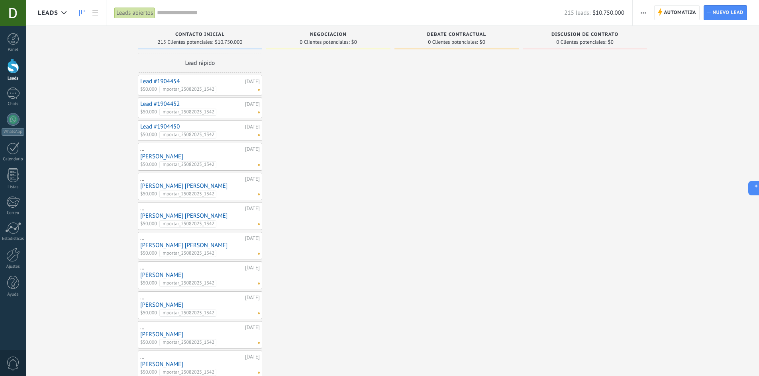
click at [218, 157] on link "[PERSON_NAME]" at bounding box center [199, 156] width 119 height 7
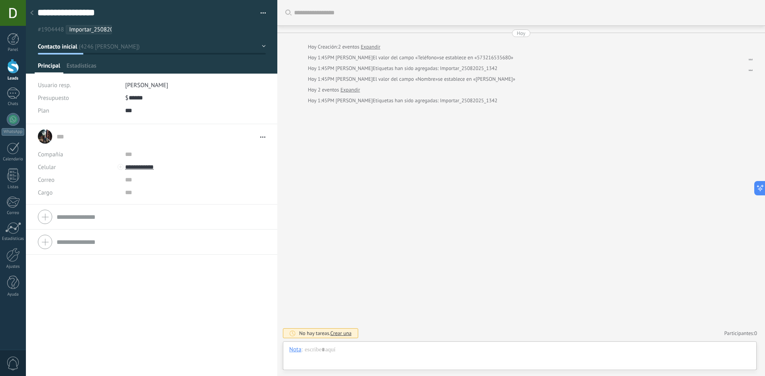
scroll to position [12, 0]
click at [130, 168] on input "**********" at bounding box center [184, 167] width 119 height 13
click at [10, 118] on div at bounding box center [13, 119] width 13 height 13
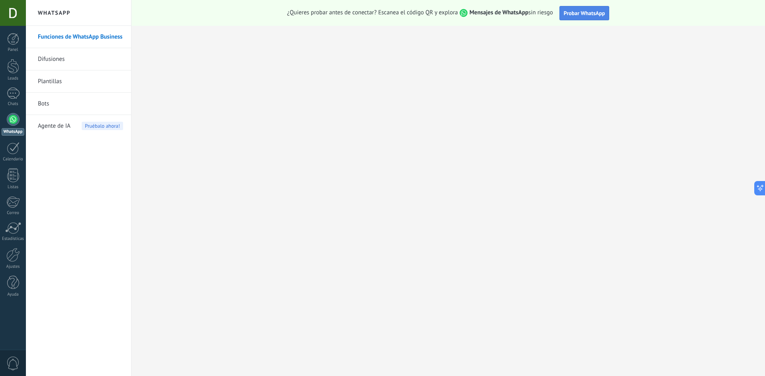
click at [584, 14] on span "Probar WhatsApp" at bounding box center [583, 13] width 41 height 7
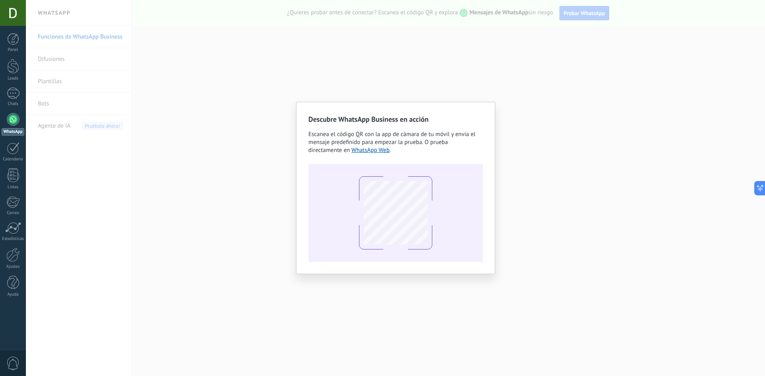
drag, startPoint x: 519, startPoint y: 55, endPoint x: 518, endPoint y: 68, distance: 13.9
click at [518, 57] on div "Descubre WhatsApp Business en acción Escanea el código QR con la app de cámara …" at bounding box center [395, 188] width 739 height 376
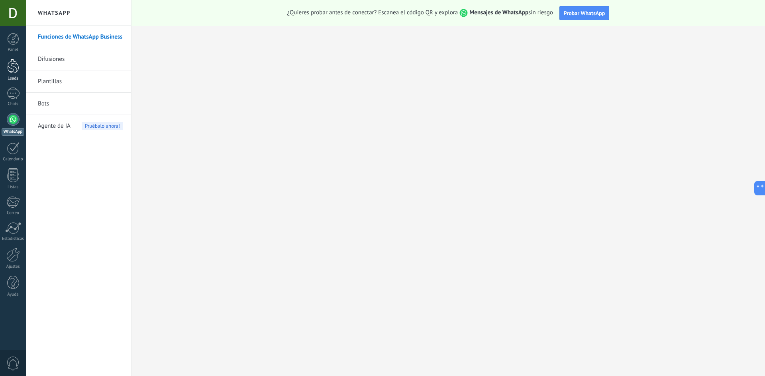
click at [5, 64] on link "Leads" at bounding box center [13, 70] width 26 height 22
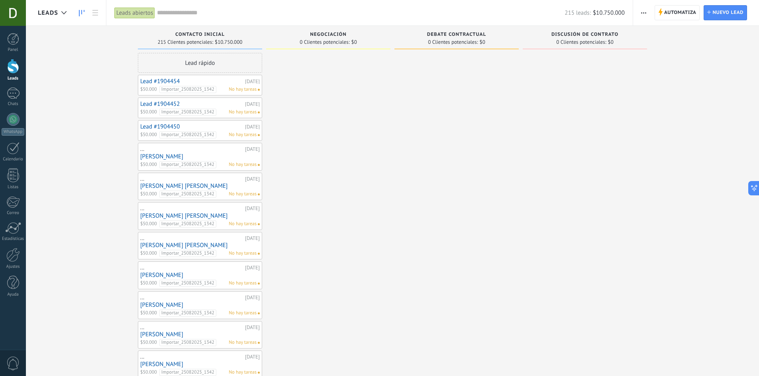
click at [247, 85] on div "Lead #1904454 08/01/2014 $50.000 Importar_25082025_1342 No hay tareas" at bounding box center [199, 85] width 119 height 16
click at [253, 89] on span "No hay tareas" at bounding box center [243, 89] width 28 height 7
click at [166, 156] on link "[PERSON_NAME]" at bounding box center [199, 156] width 119 height 7
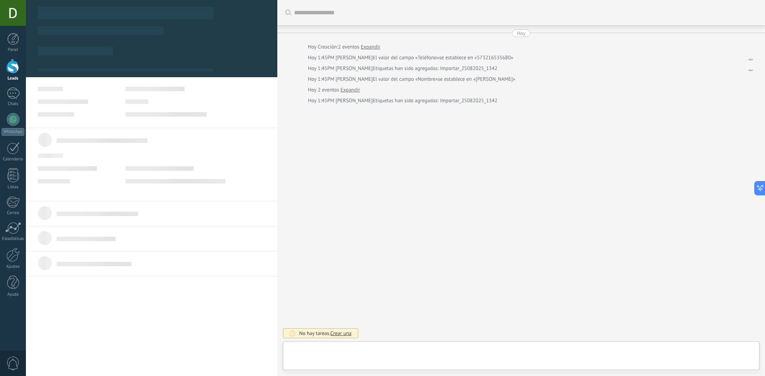
type textarea "**********"
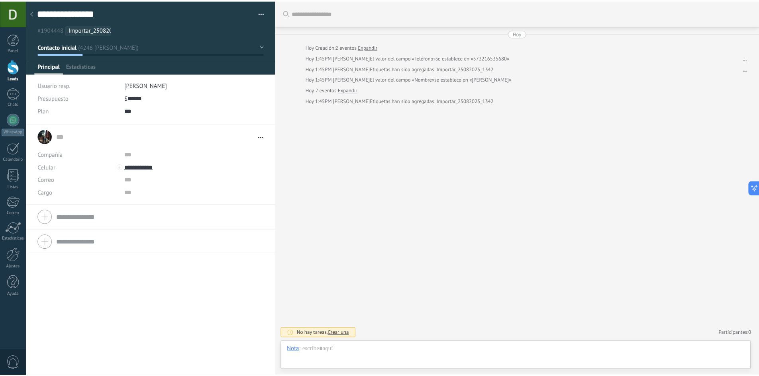
scroll to position [12, 0]
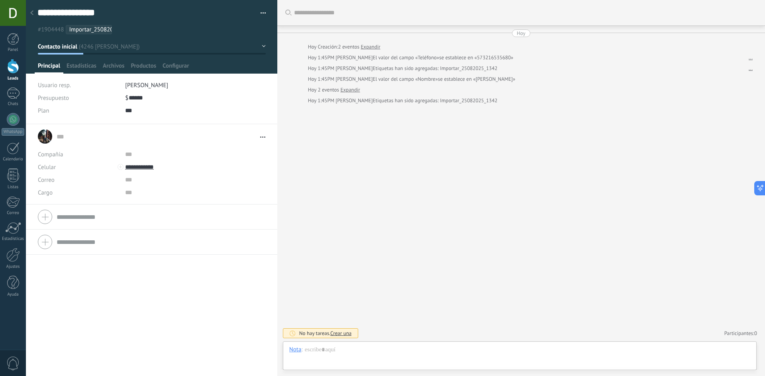
click at [143, 83] on span "[PERSON_NAME]" at bounding box center [146, 86] width 43 height 8
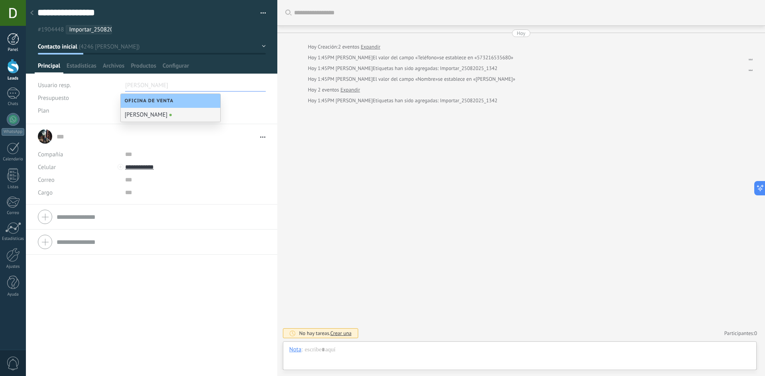
click at [14, 43] on div at bounding box center [13, 39] width 12 height 12
